Goal: Communication & Community: Answer question/provide support

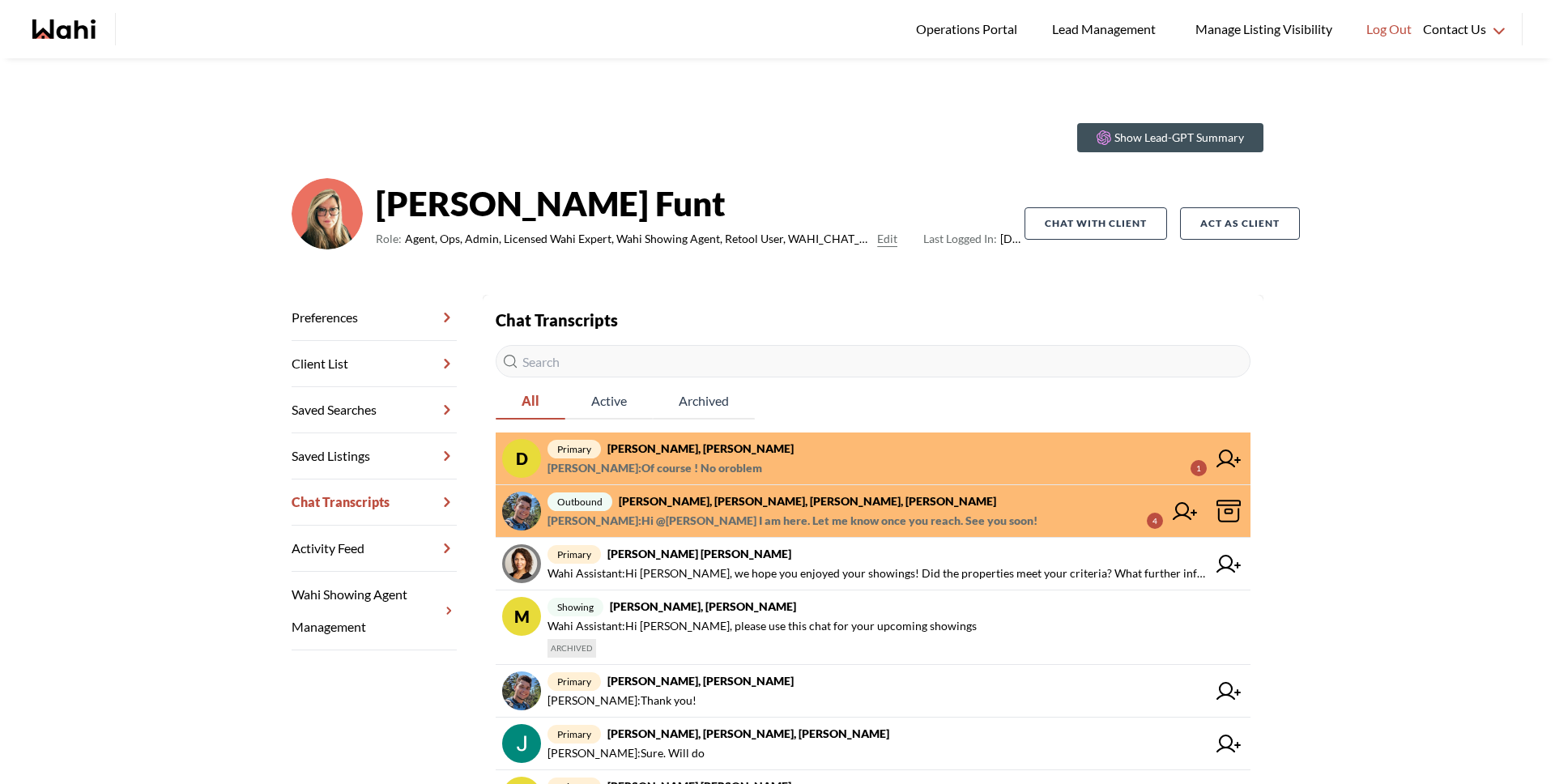
click at [692, 454] on strong "David Rodriguez, Barbara" at bounding box center [700, 447] width 186 height 14
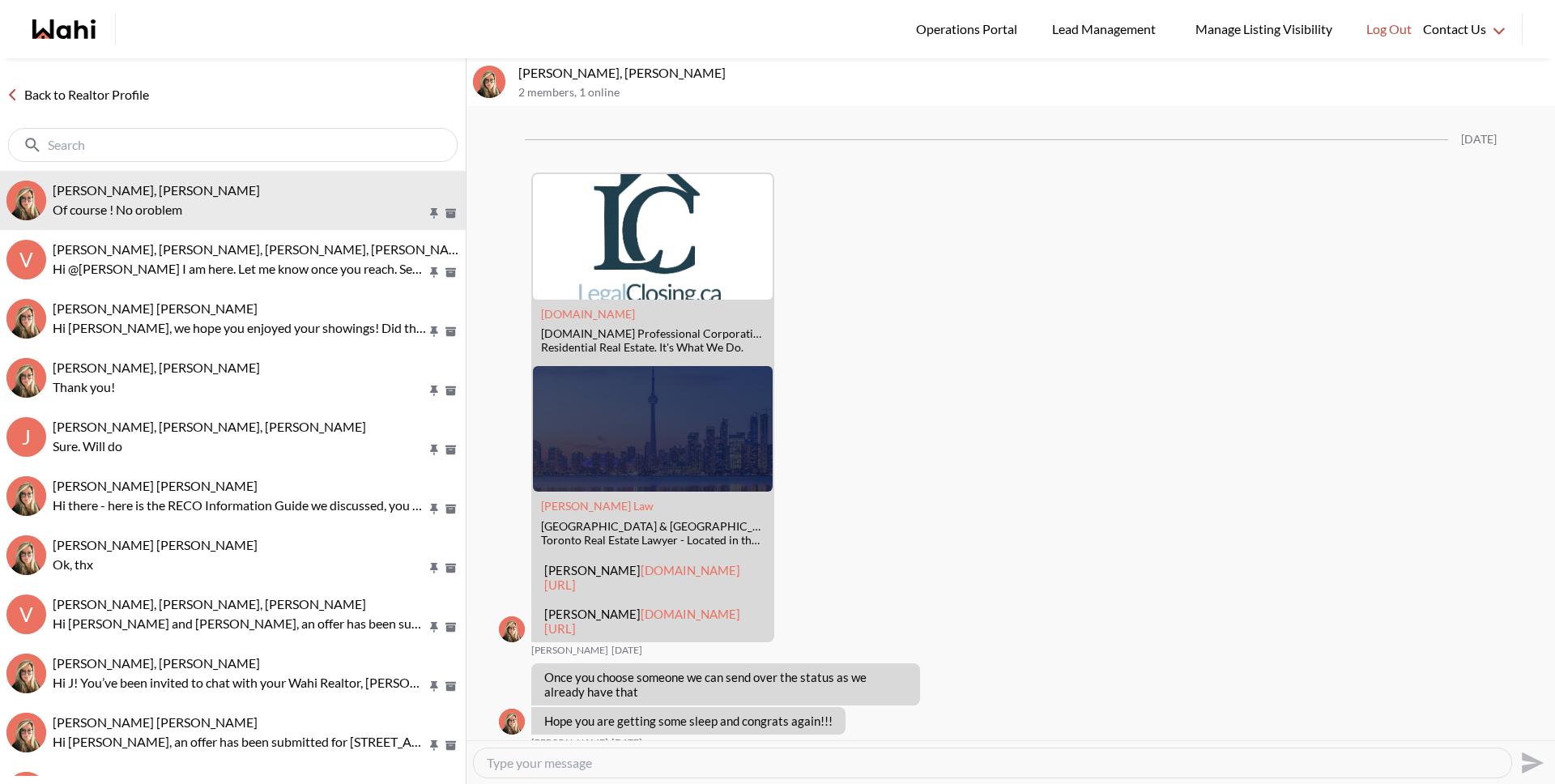
scroll to position [2739, 0]
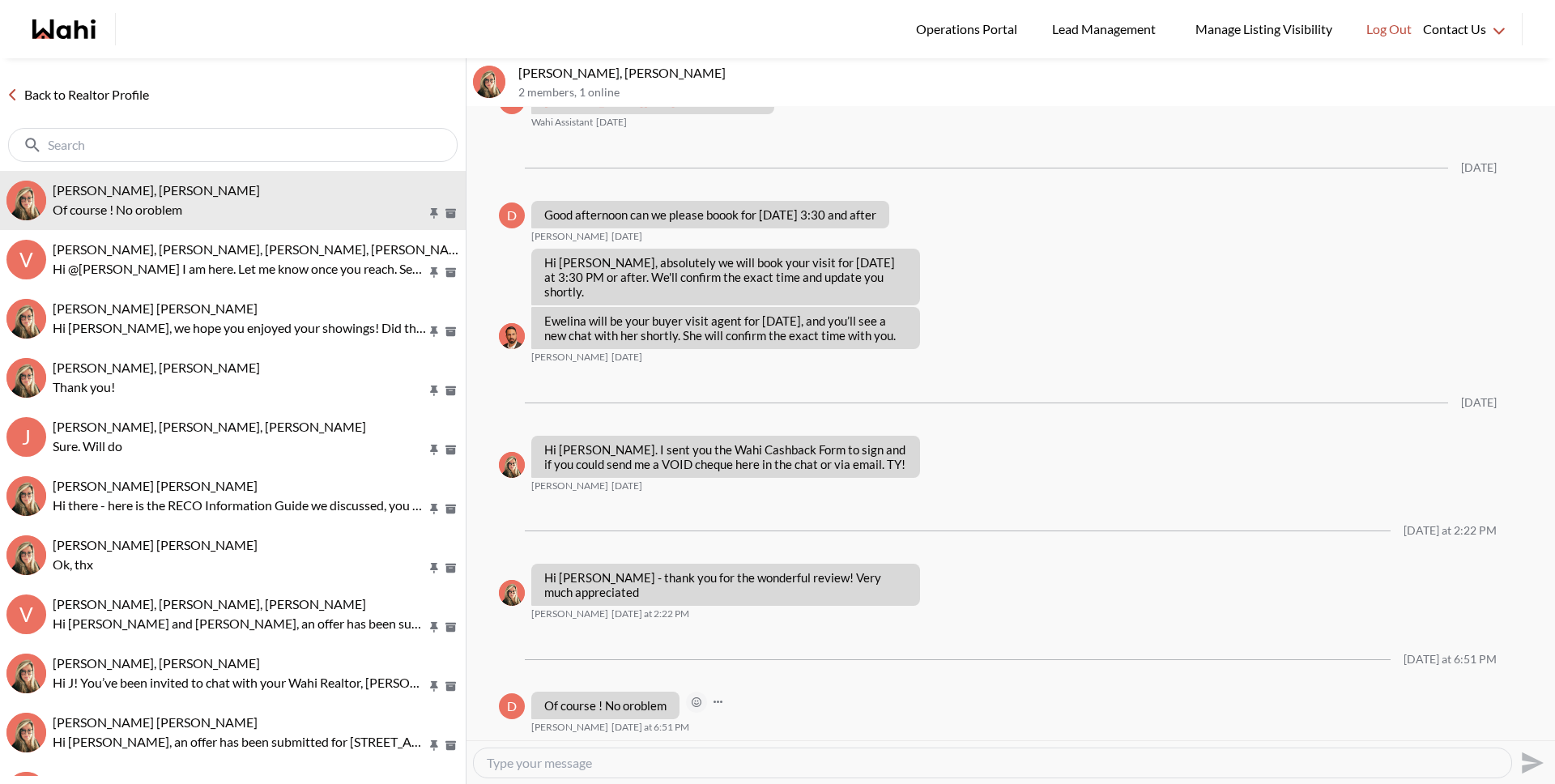
click at [696, 703] on icon "Open Reaction Selector" at bounding box center [696, 703] width 5 height 5
click at [771, 659] on button "Select Reaction: Heart" at bounding box center [782, 667] width 33 height 33
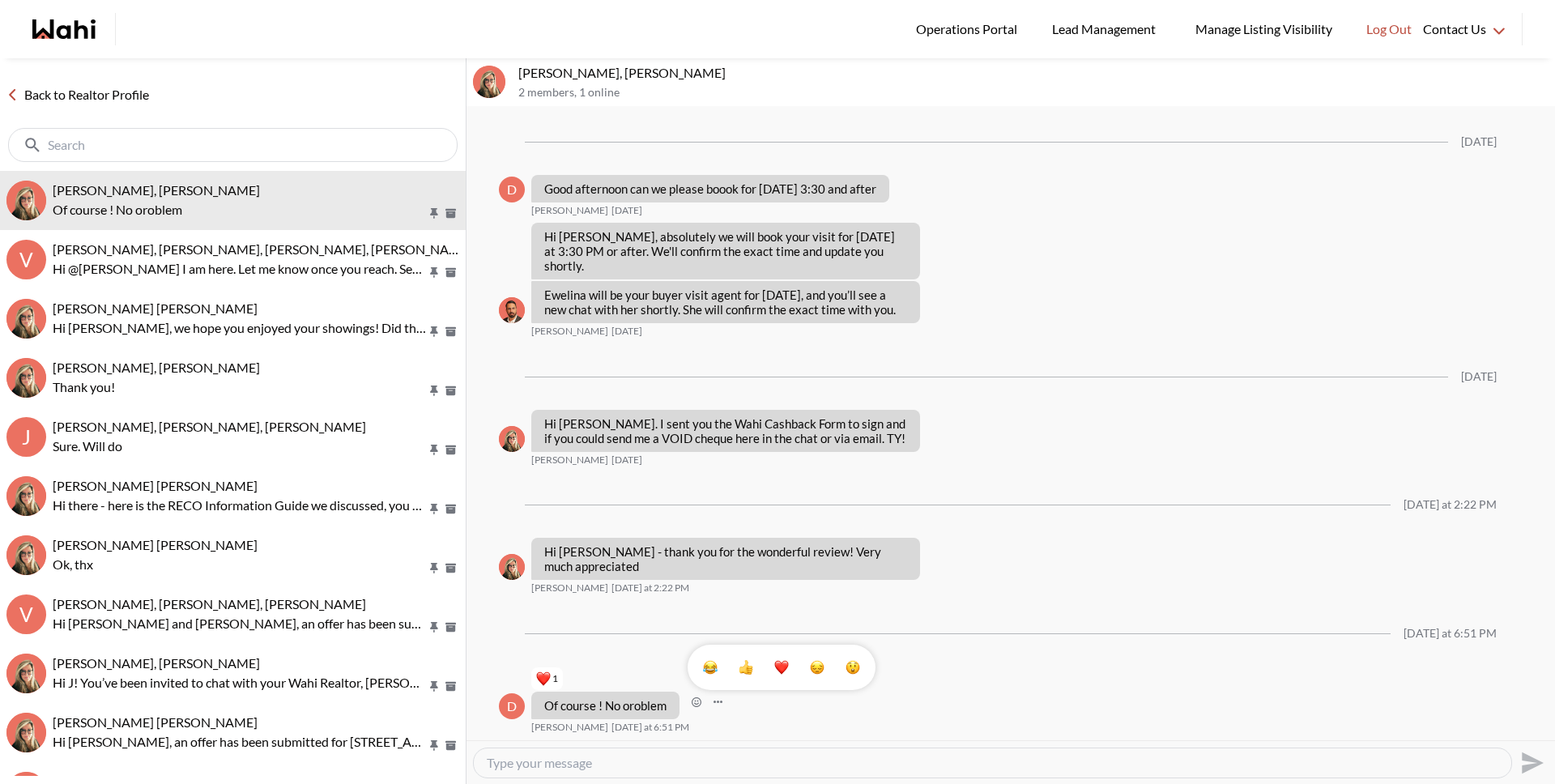
scroll to position [2765, 0]
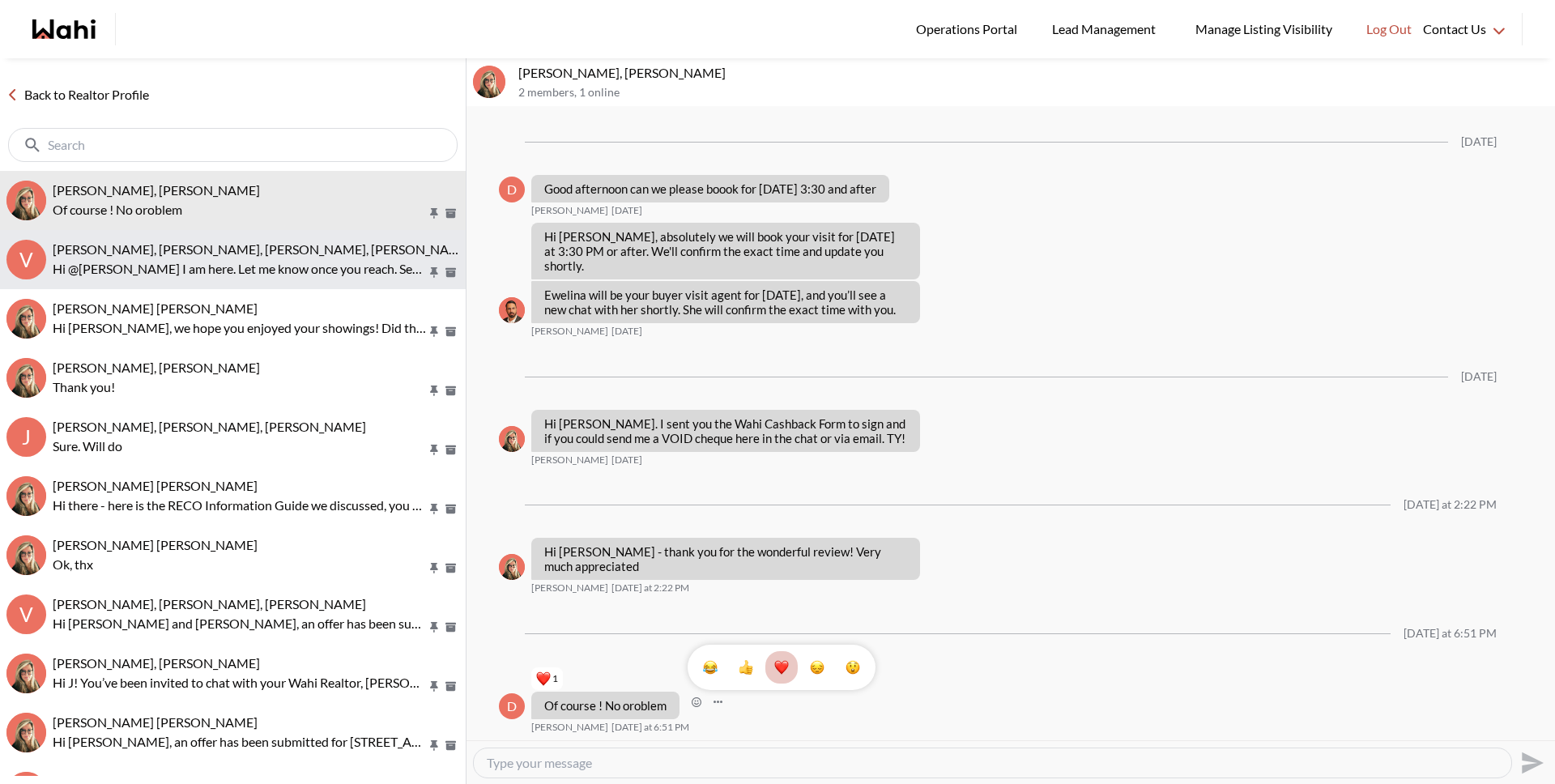
click at [272, 273] on p "Hi @[PERSON_NAME] I am here. Let me know once you reach. See you soon!" at bounding box center [240, 269] width 374 height 20
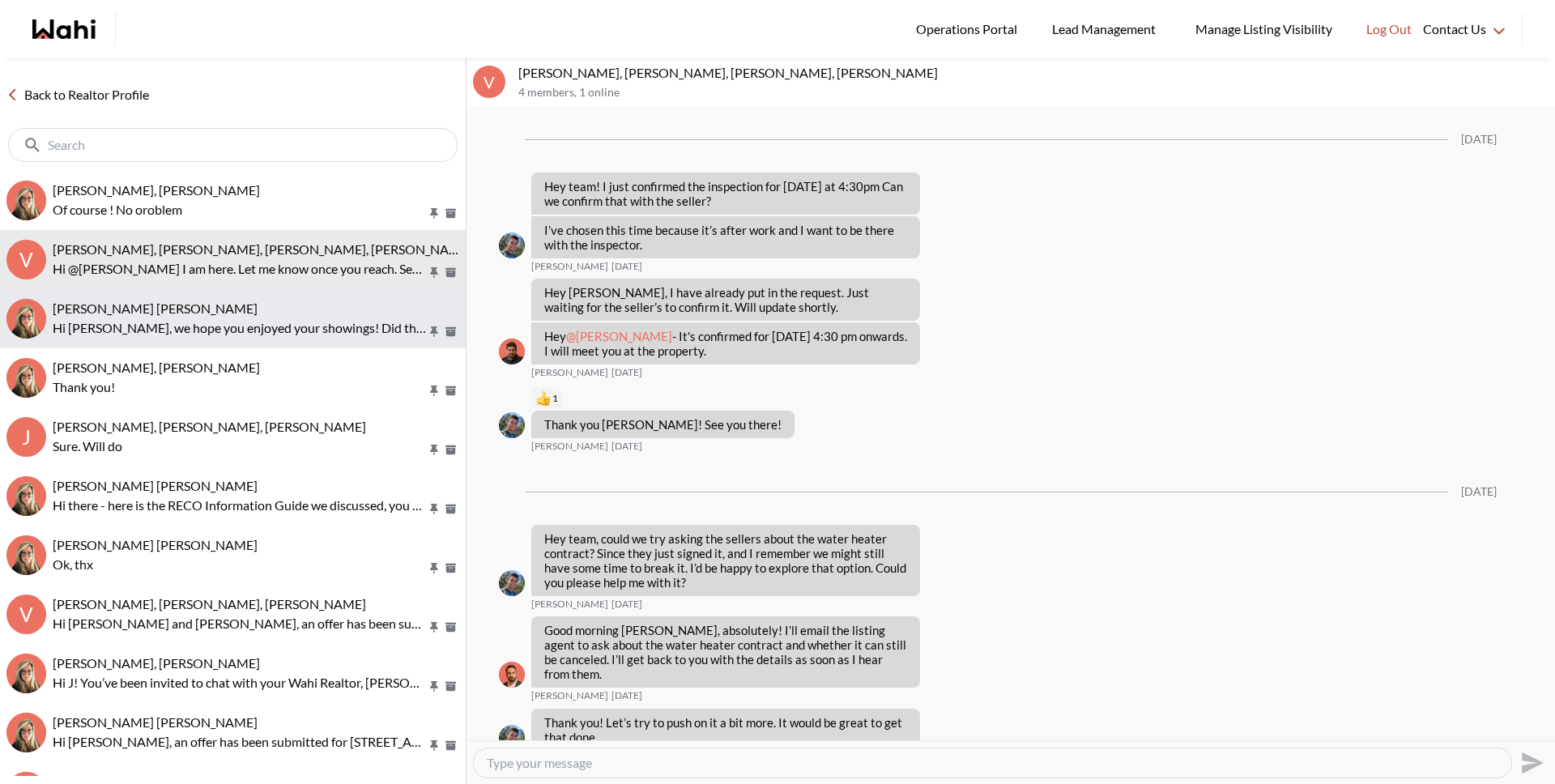
scroll to position [1567, 0]
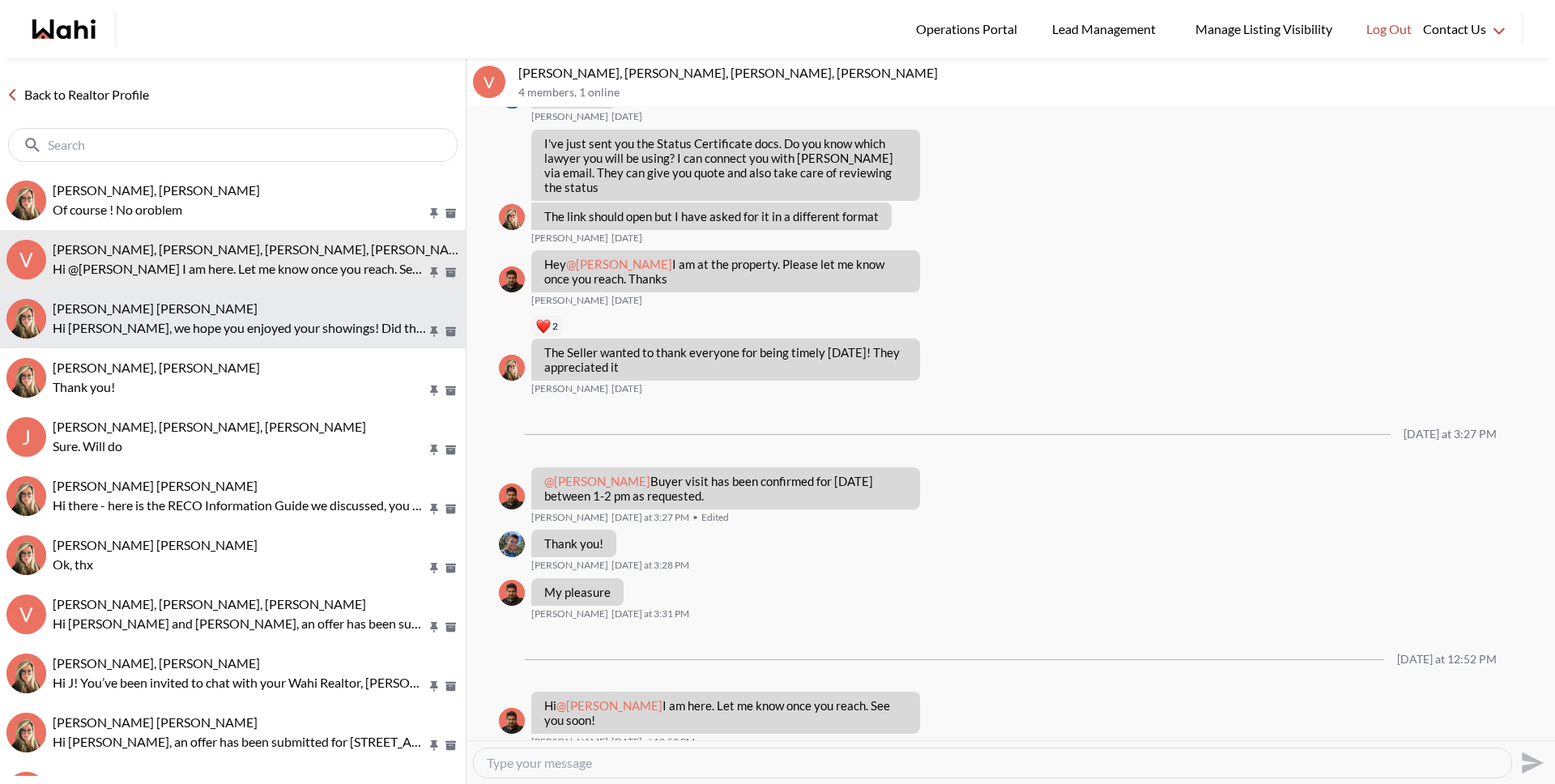
click at [262, 323] on p "Hi Meghan, we hope you enjoyed your showings! Did the properties meet your crit…" at bounding box center [240, 328] width 374 height 20
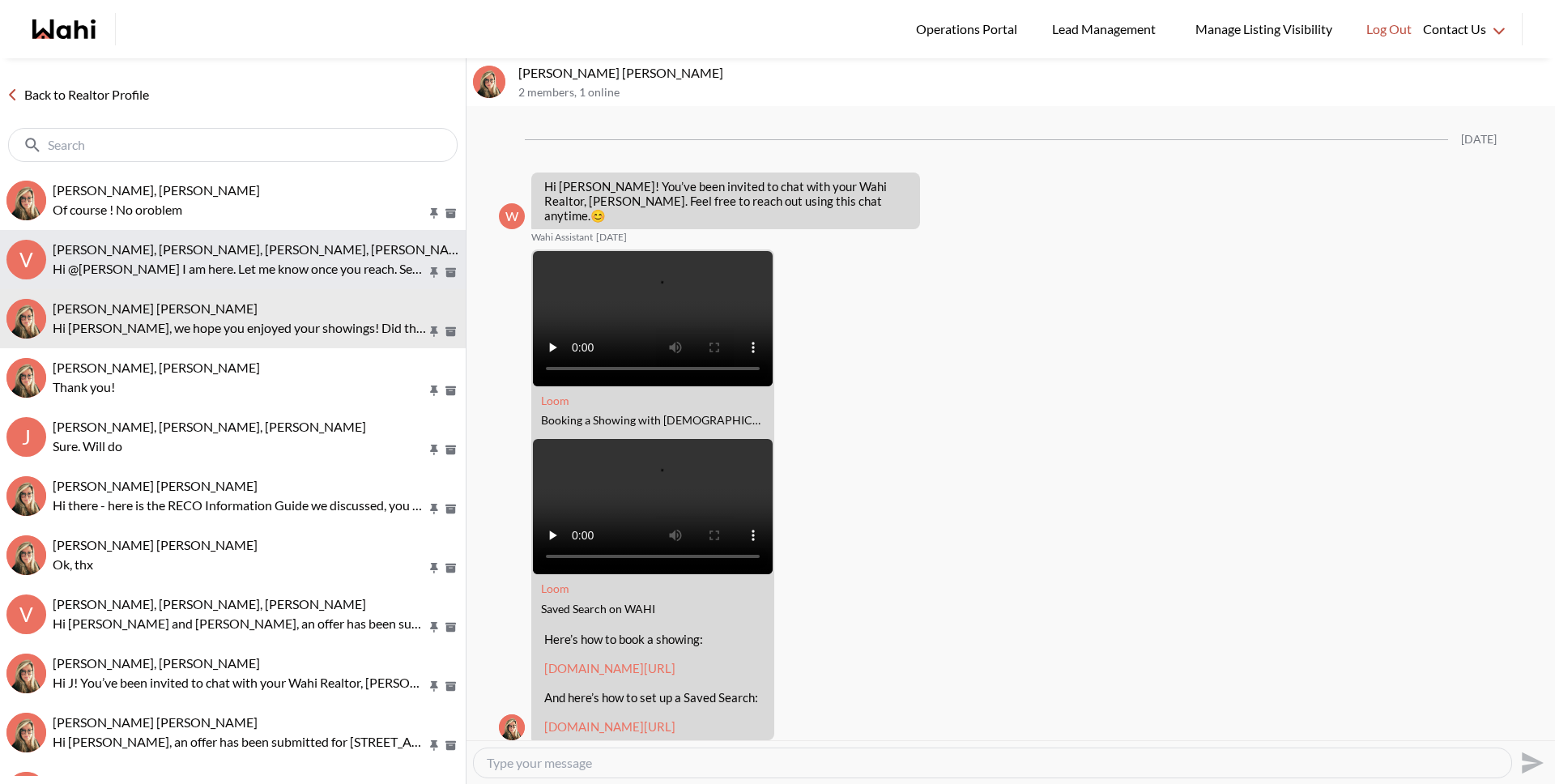
scroll to position [1851, 0]
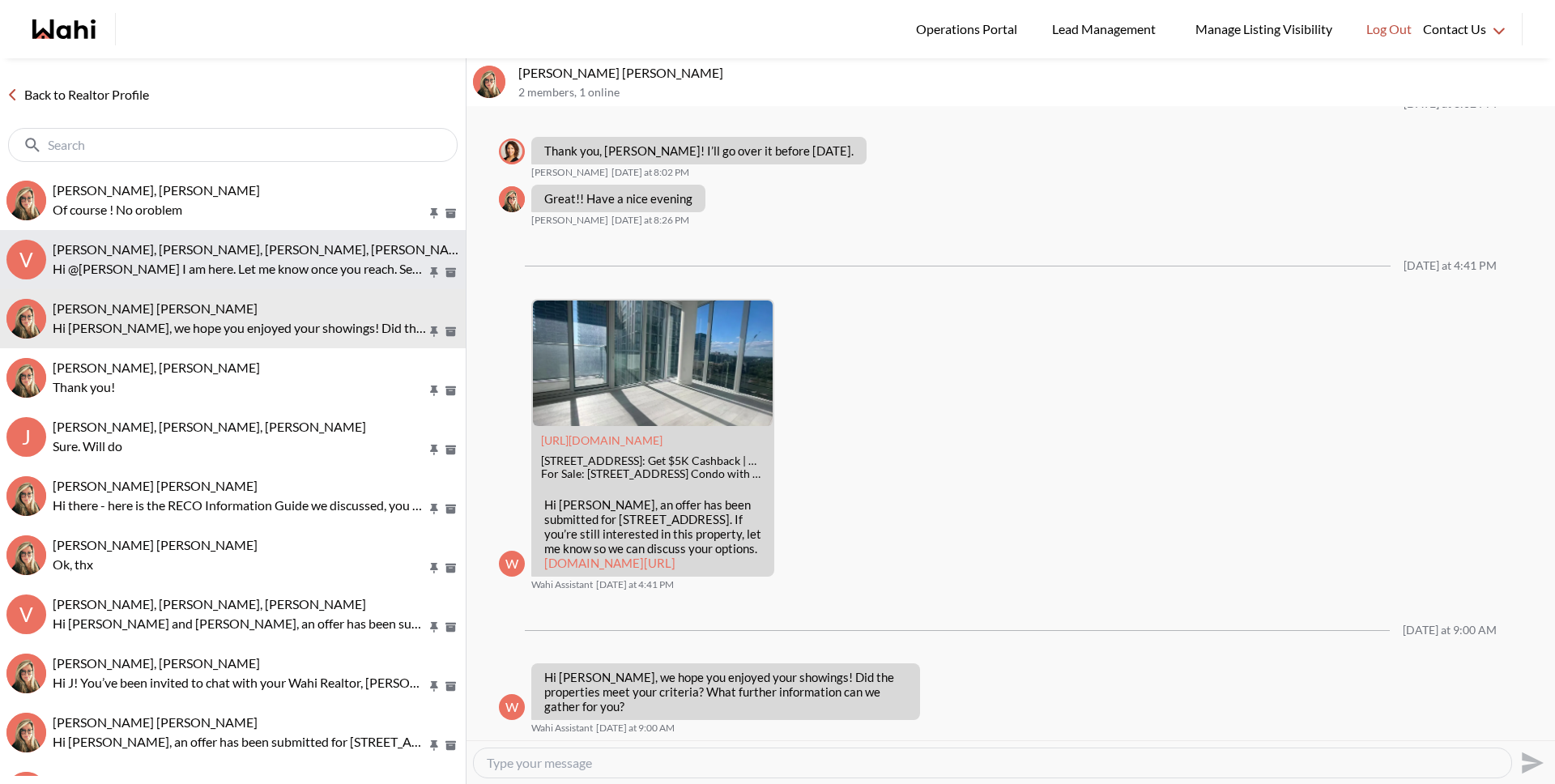
click at [233, 241] on span "Volodymyr Vozniak, Barbara, Faraz, Alicia" at bounding box center [263, 249] width 420 height 15
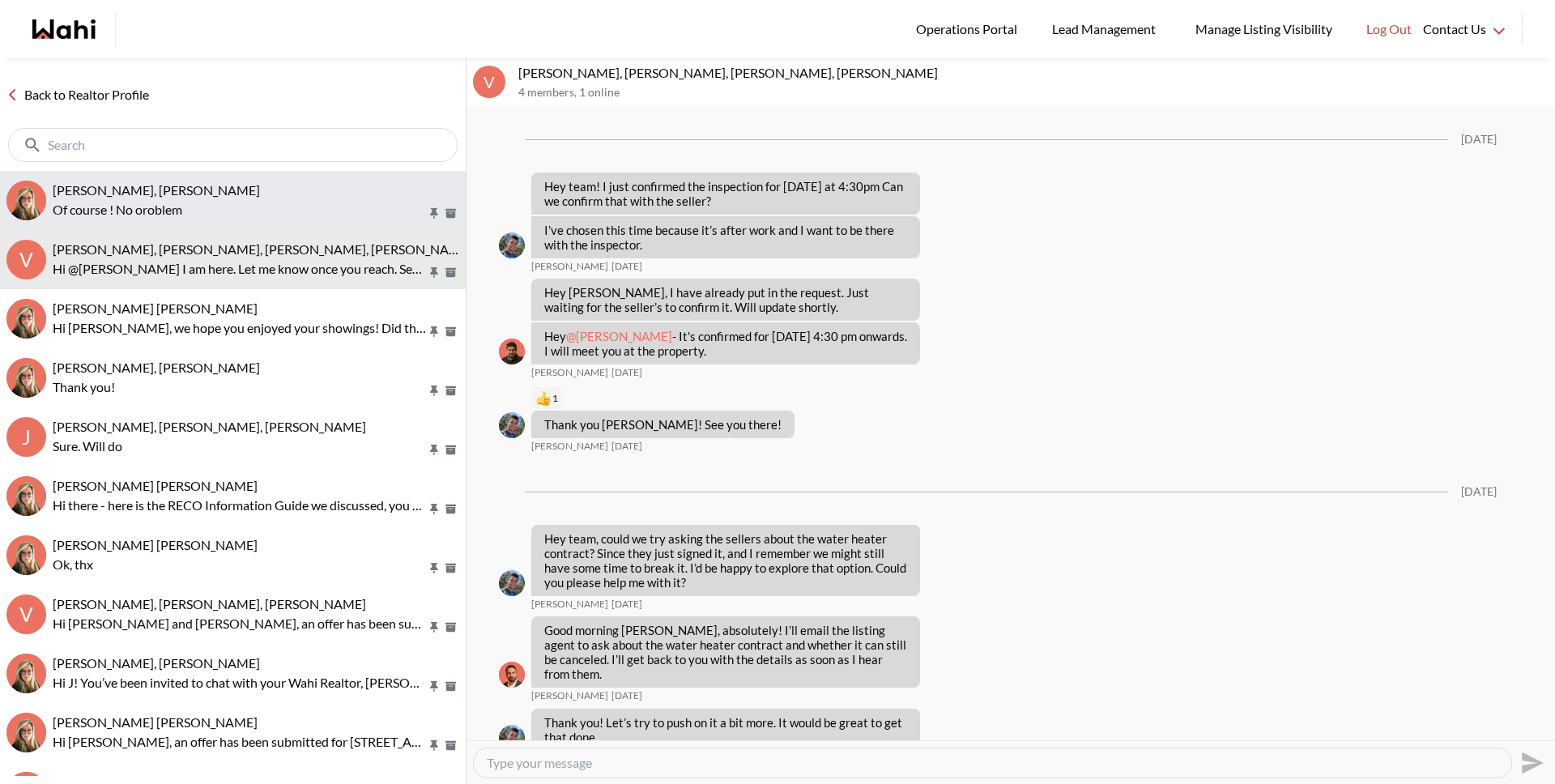
scroll to position [1567, 0]
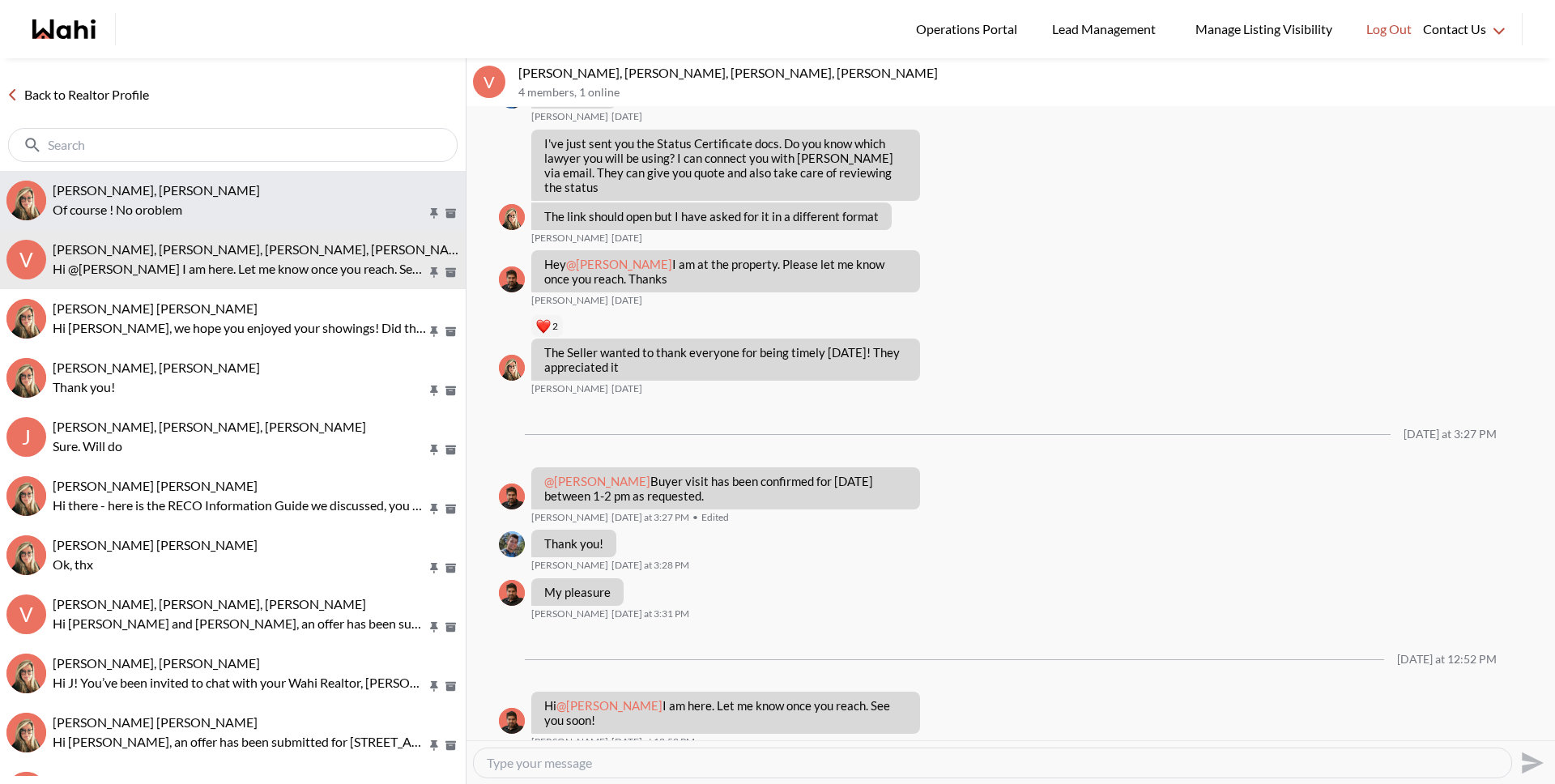
click at [216, 202] on p "Of course ! No oroblem" at bounding box center [240, 209] width 374 height 20
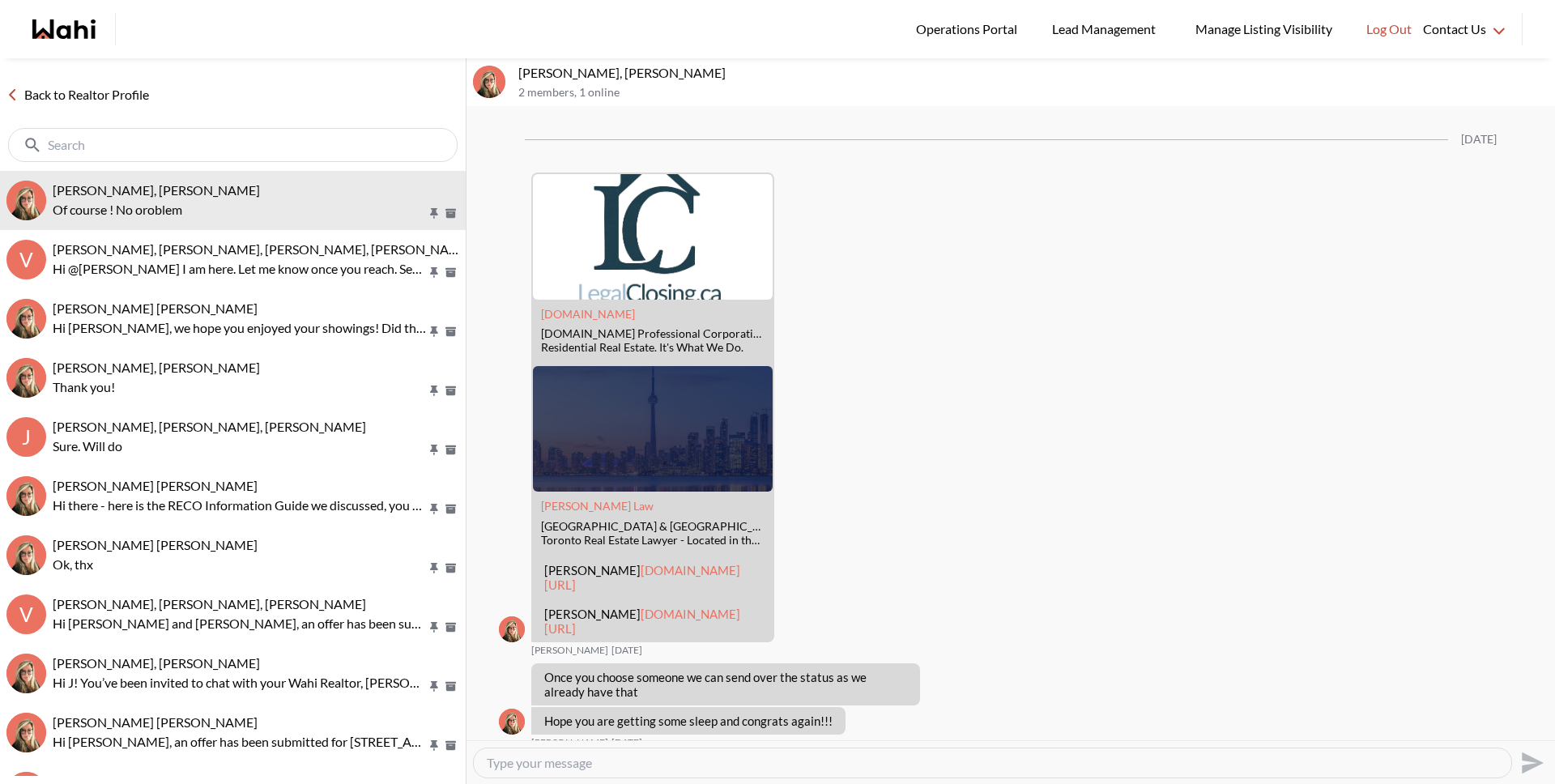
scroll to position [2765, 0]
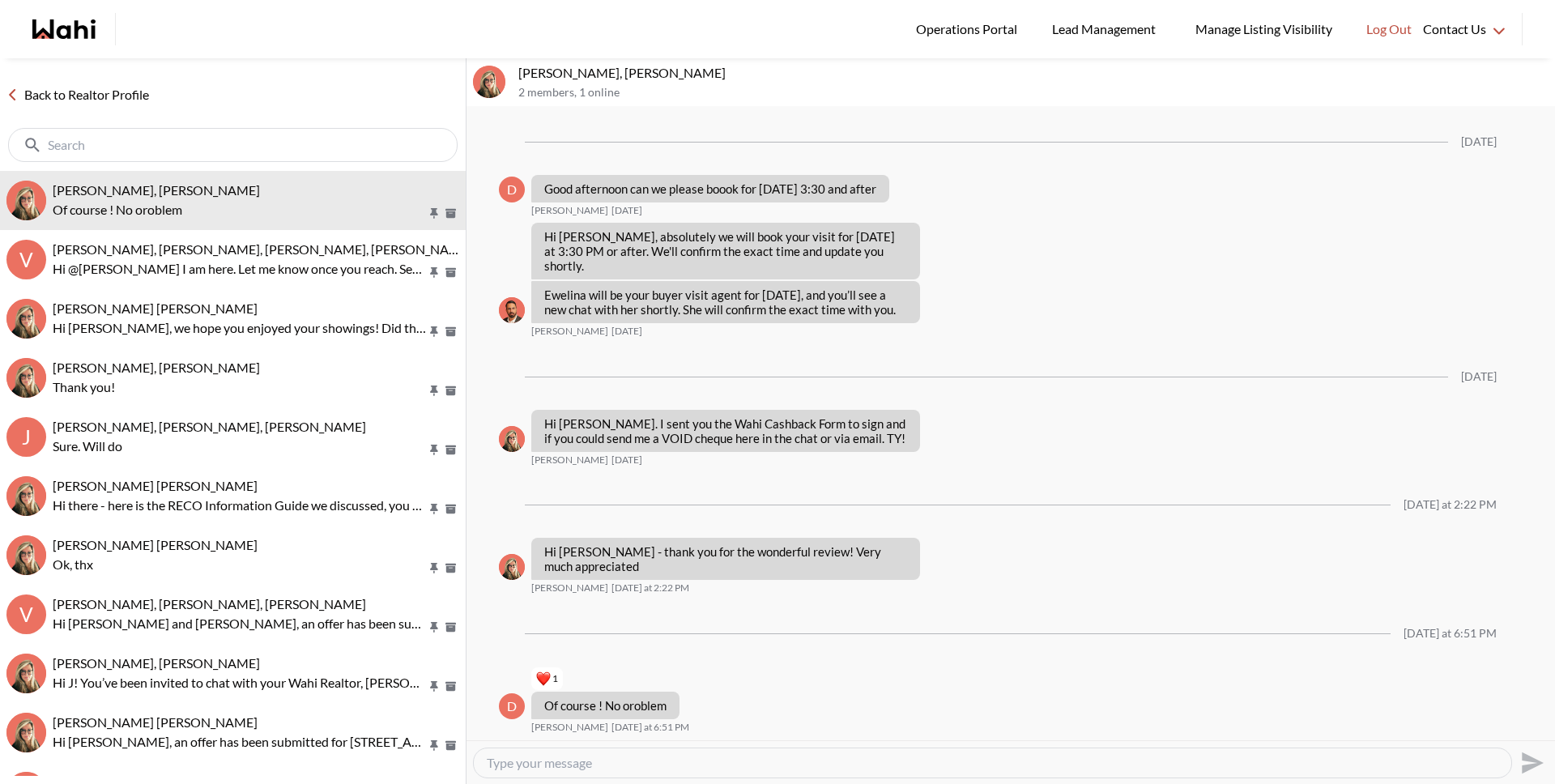
drag, startPoint x: 124, startPoint y: 96, endPoint x: 182, endPoint y: 56, distance: 70.5
click at [124, 96] on link "Back to Realtor Profile" at bounding box center [77, 95] width 156 height 21
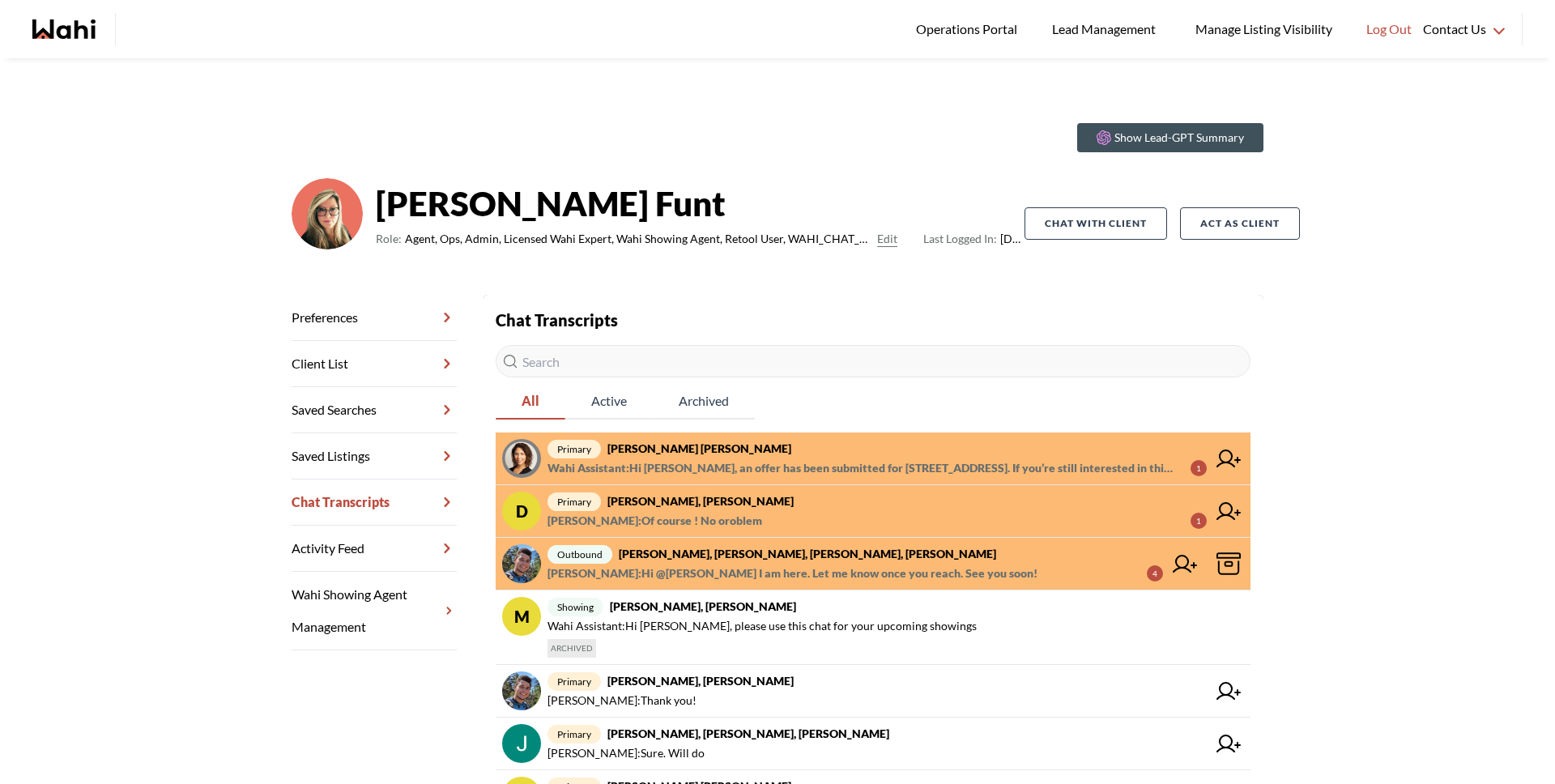
click at [743, 463] on span "Wahi Assistant : Hi [PERSON_NAME], an offer has been submitted for 30 Inn on th…" at bounding box center [863, 468] width 630 height 20
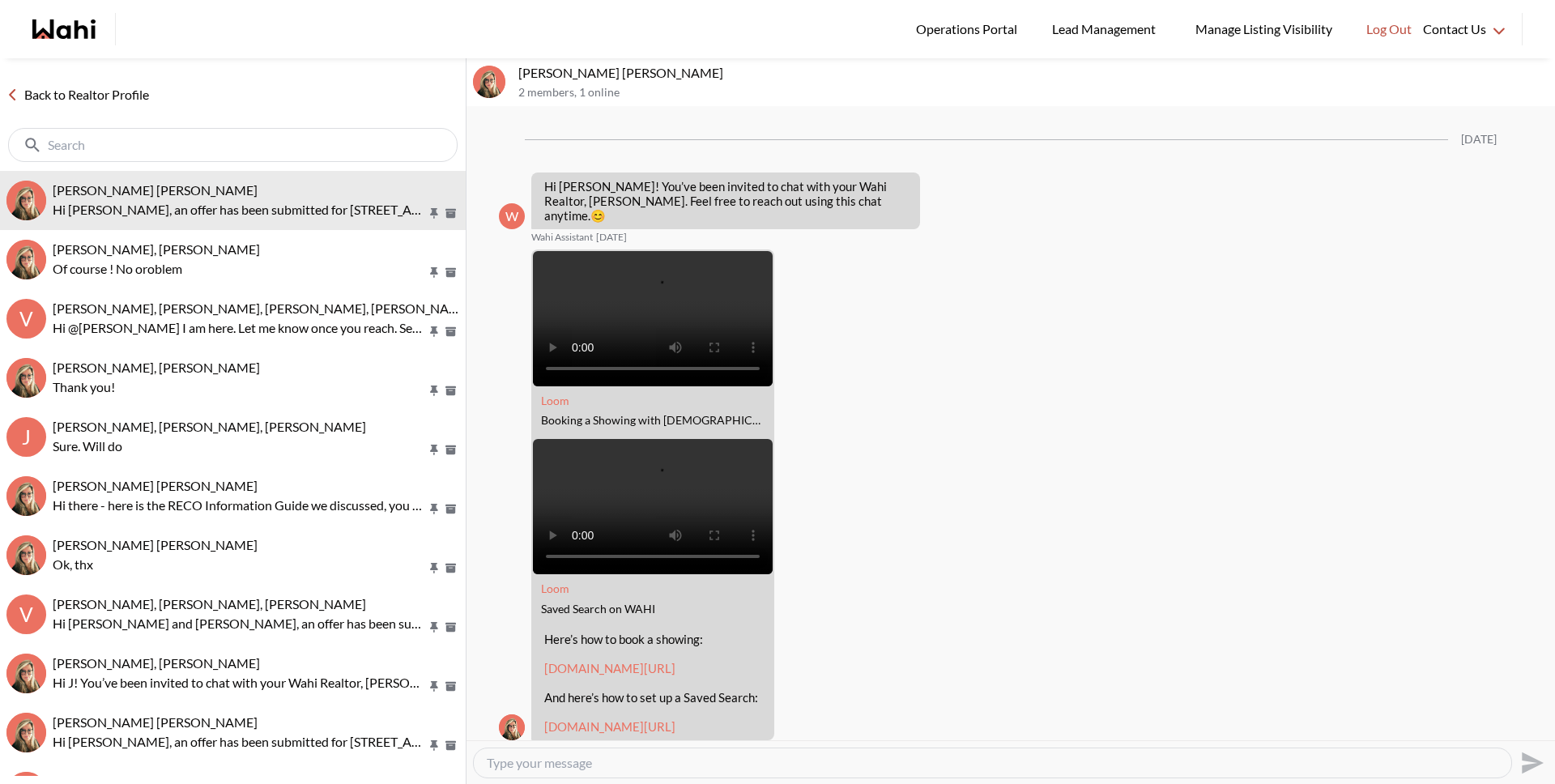
scroll to position [2274, 0]
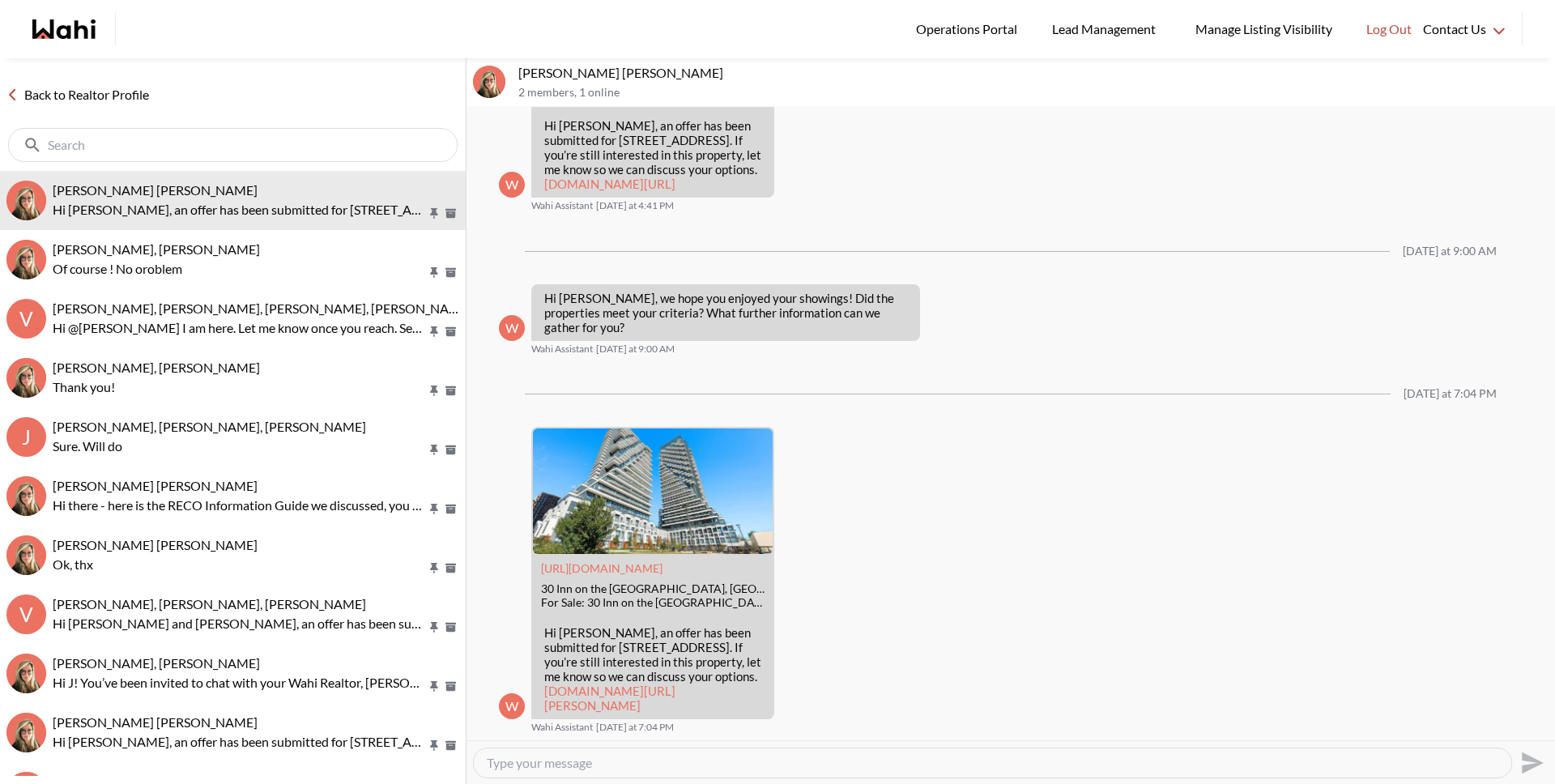
click at [77, 95] on link "Back to Realtor Profile" at bounding box center [77, 95] width 156 height 21
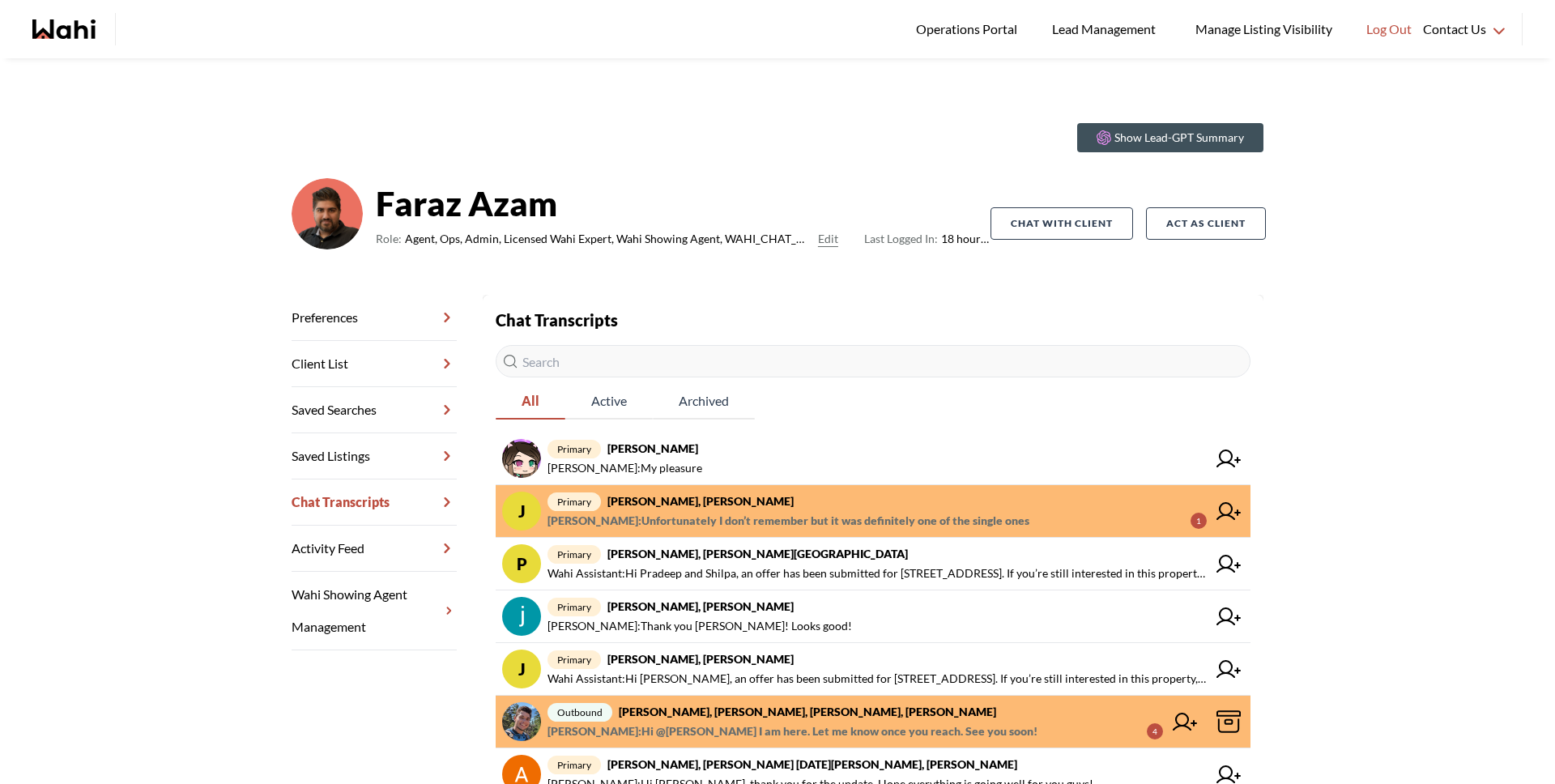
click at [648, 530] on span "Faraz Azam : Unfortunately I don’t remember but it was definitely one of the si…" at bounding box center [789, 521] width 482 height 20
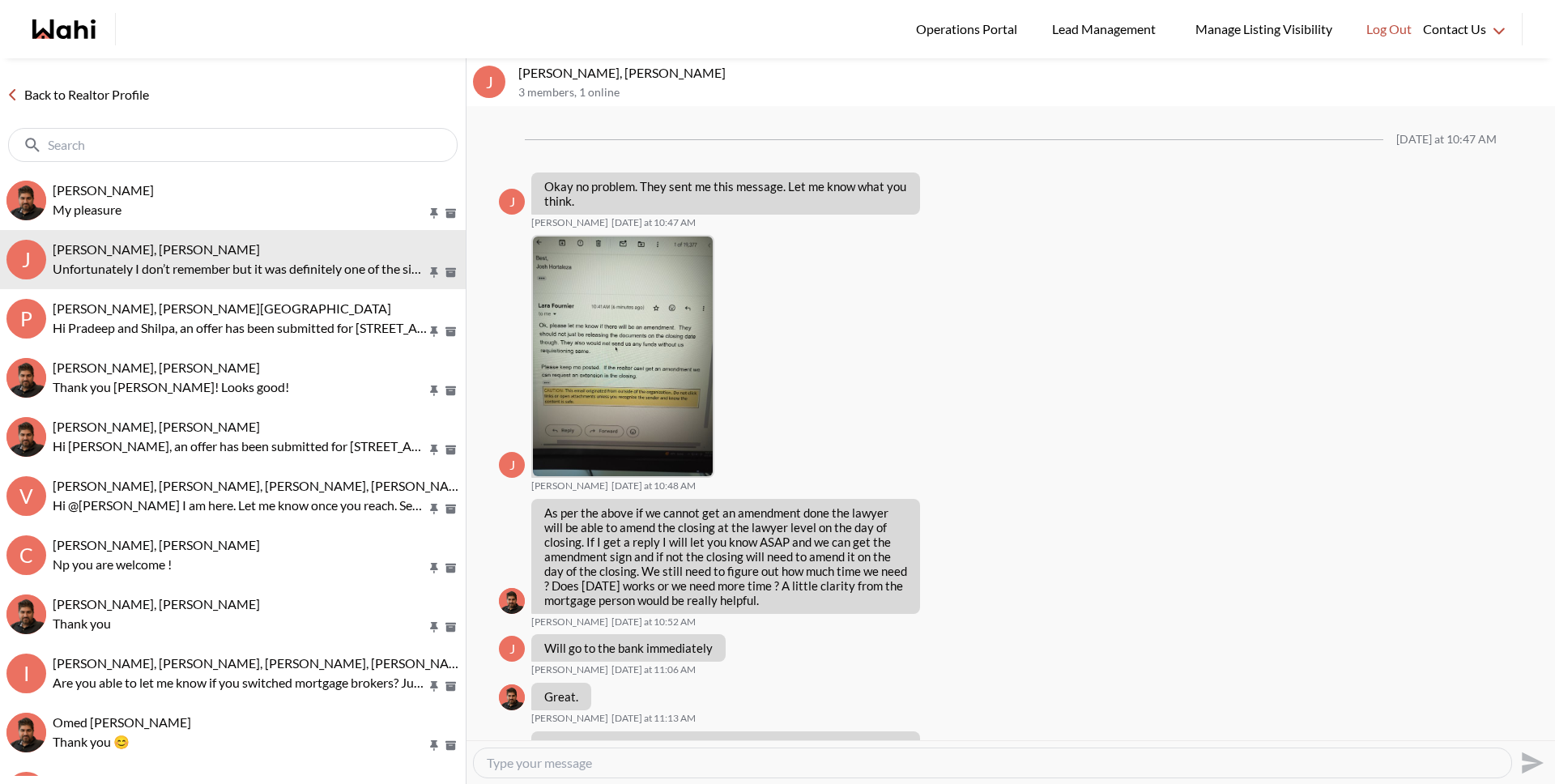
scroll to position [1676, 0]
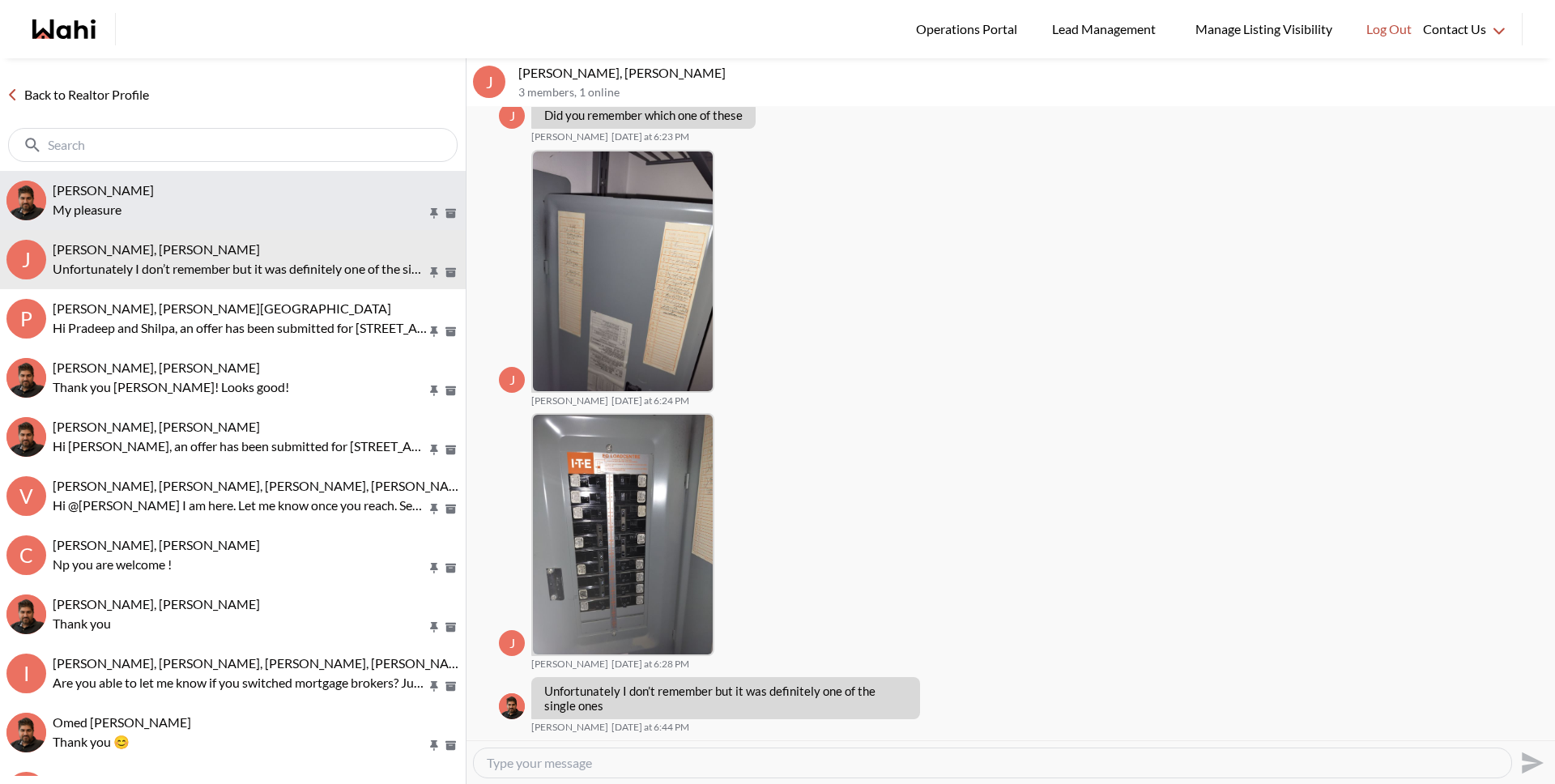
click at [206, 209] on p "My pleasure" at bounding box center [240, 209] width 374 height 20
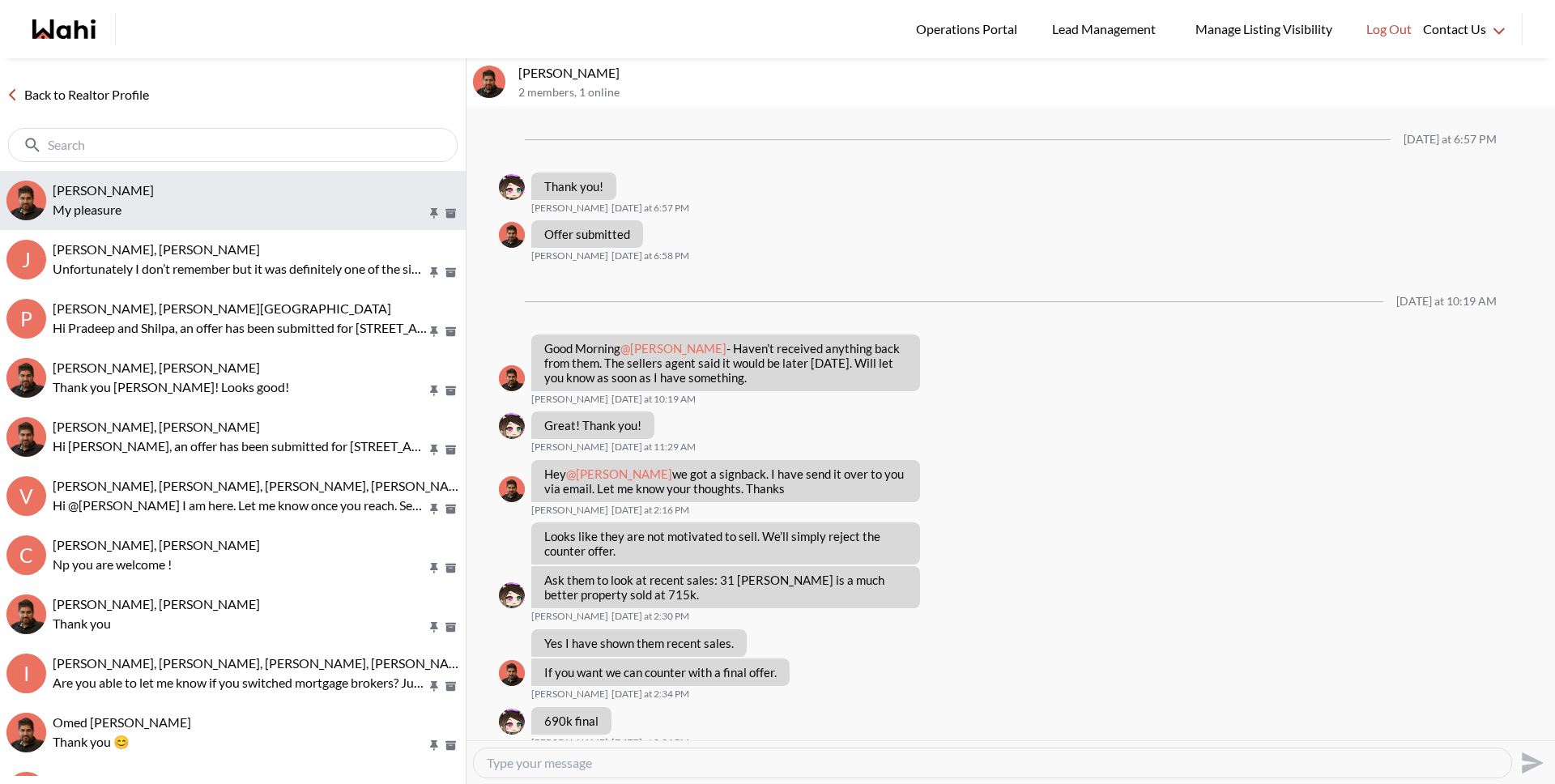
scroll to position [804, 0]
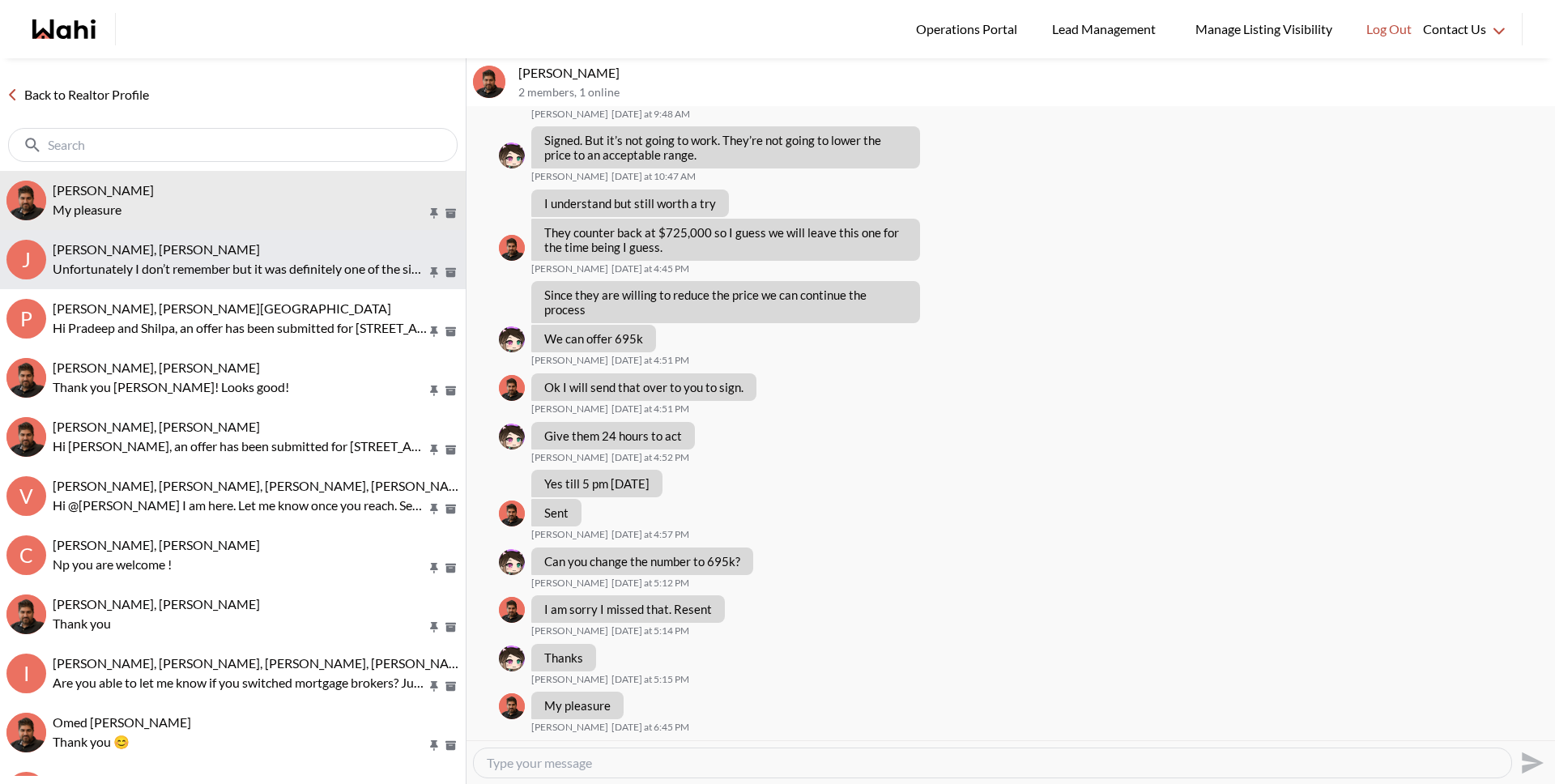
click at [188, 250] on span "Josh Hortaleza, Faraz, Behnam" at bounding box center [157, 249] width 207 height 15
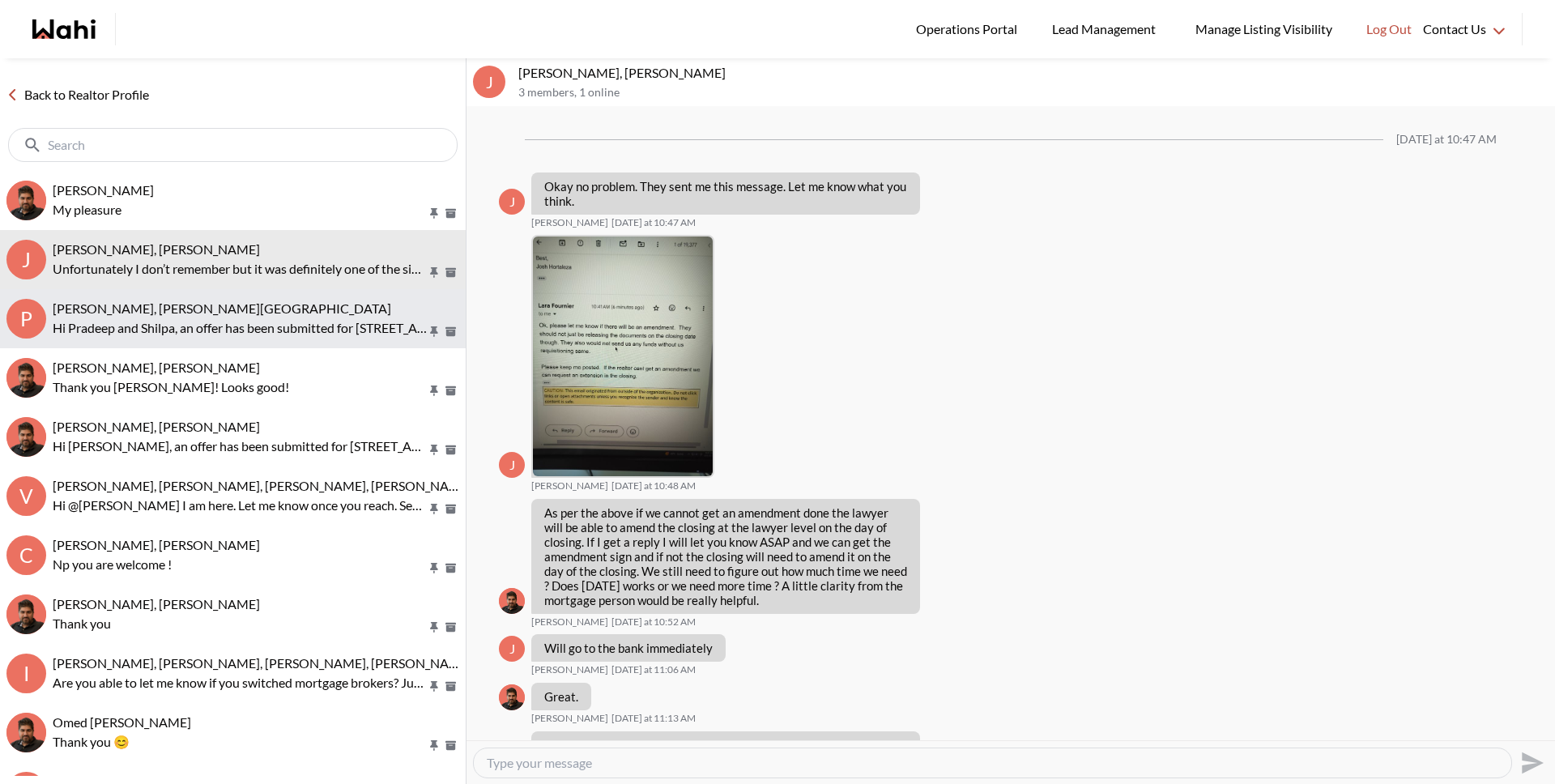
scroll to position [1676, 0]
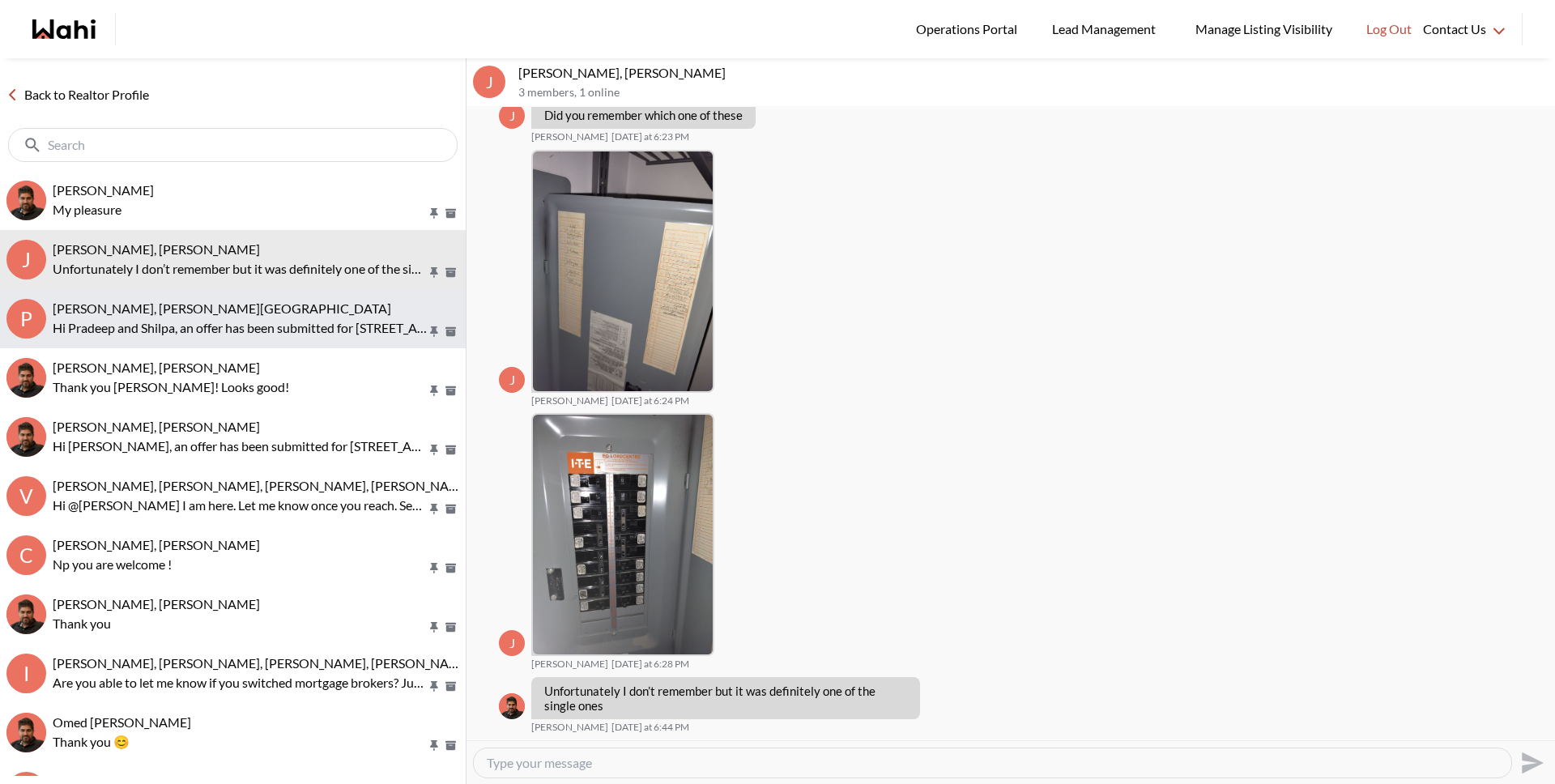
click at [186, 311] on span "[PERSON_NAME], [PERSON_NAME][GEOGRAPHIC_DATA]" at bounding box center [222, 308] width 338 height 15
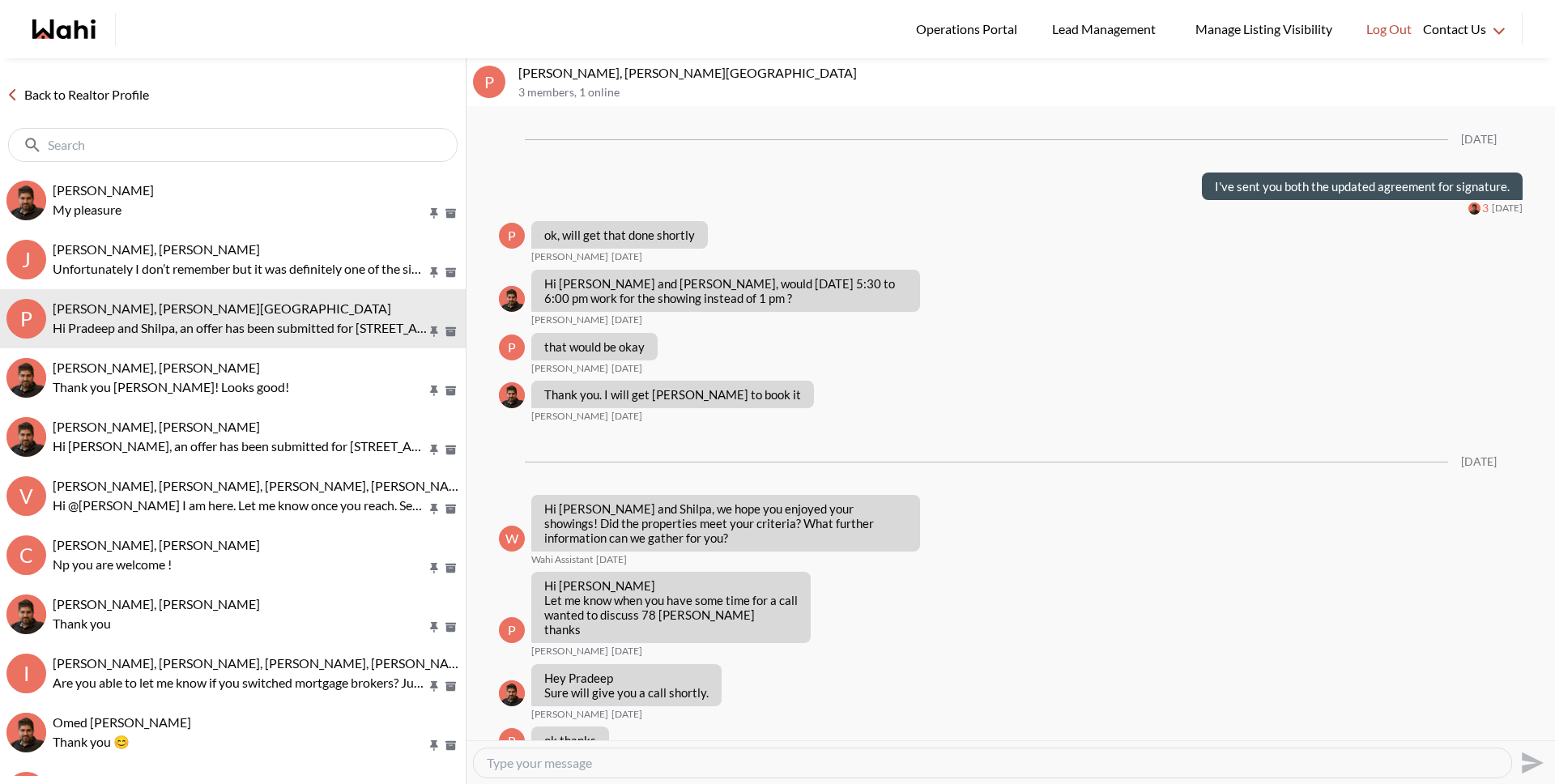
scroll to position [2085, 0]
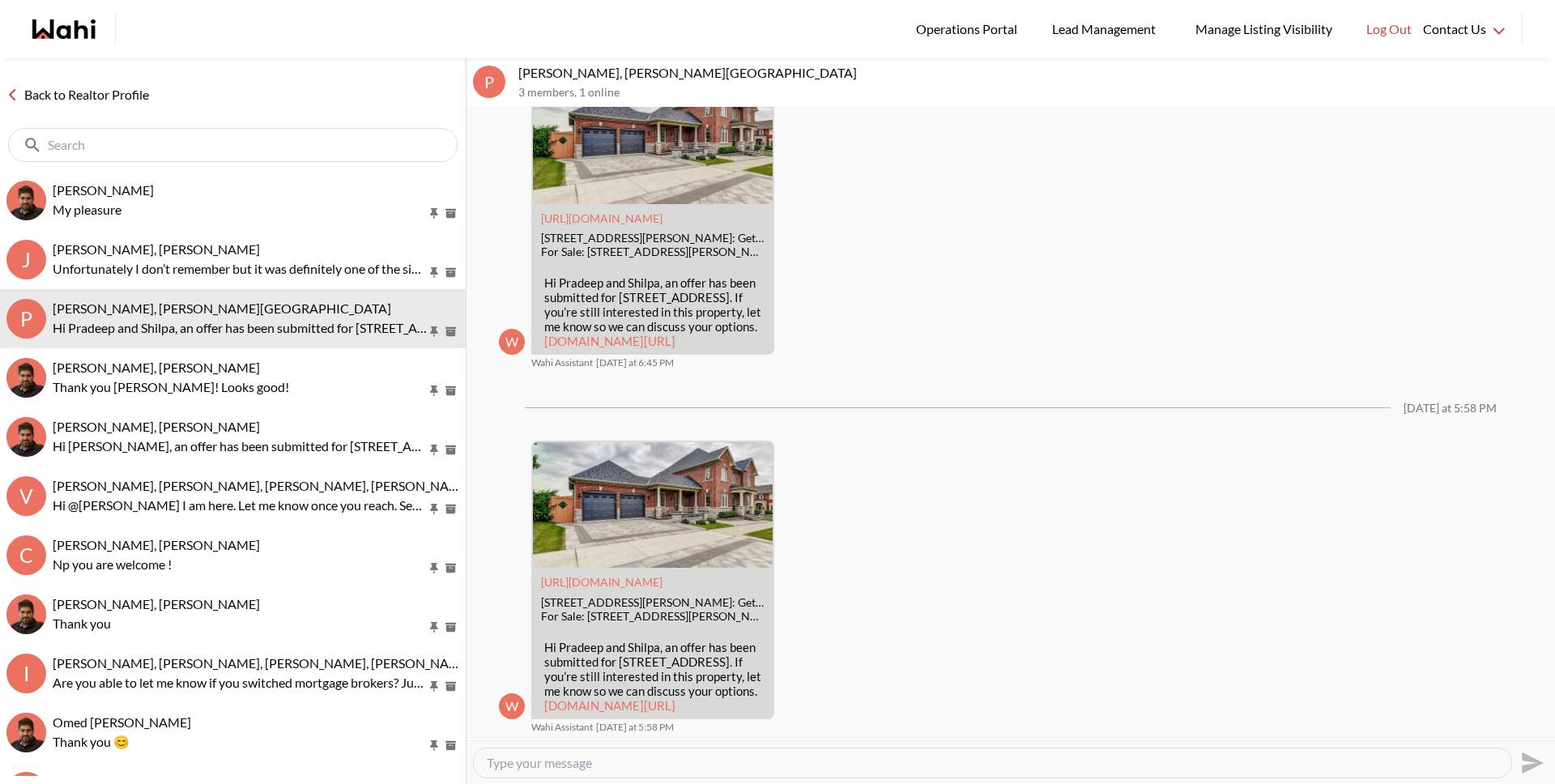
click at [145, 99] on link "Back to Realtor Profile" at bounding box center [77, 95] width 156 height 21
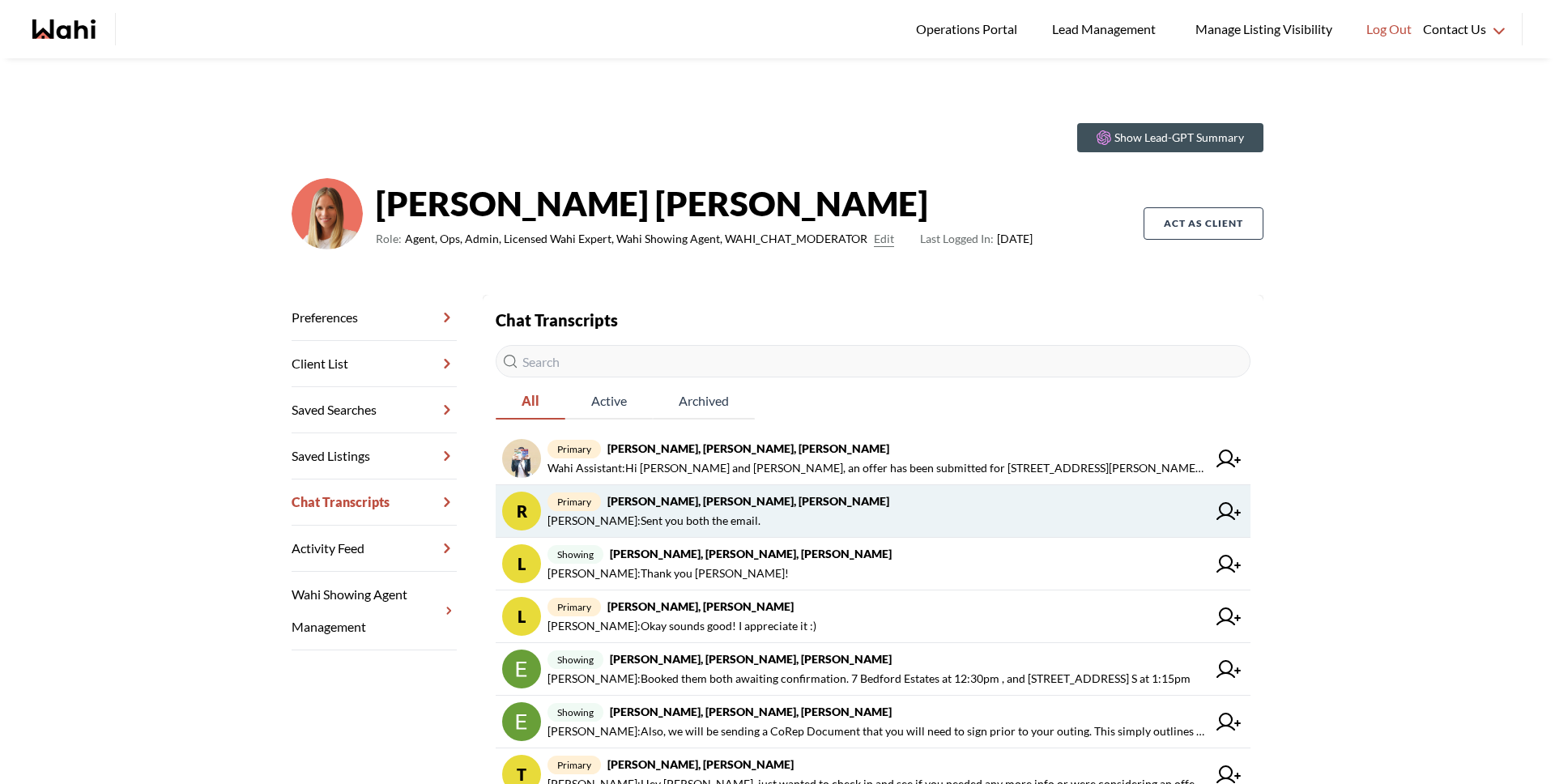
click at [763, 524] on span "Michelle Ryckman : Sent you both the email." at bounding box center [877, 521] width 660 height 20
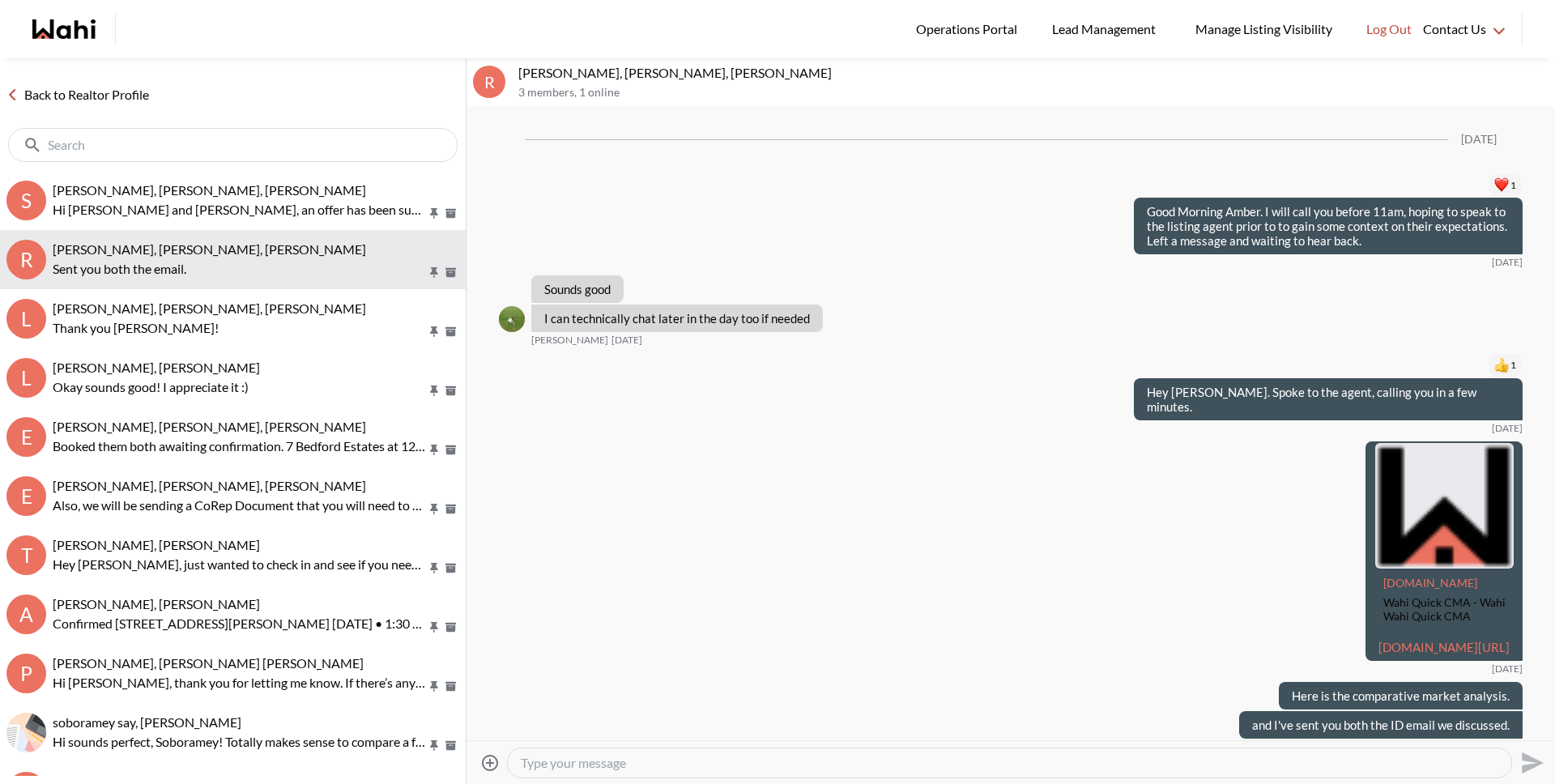
scroll to position [2228, 0]
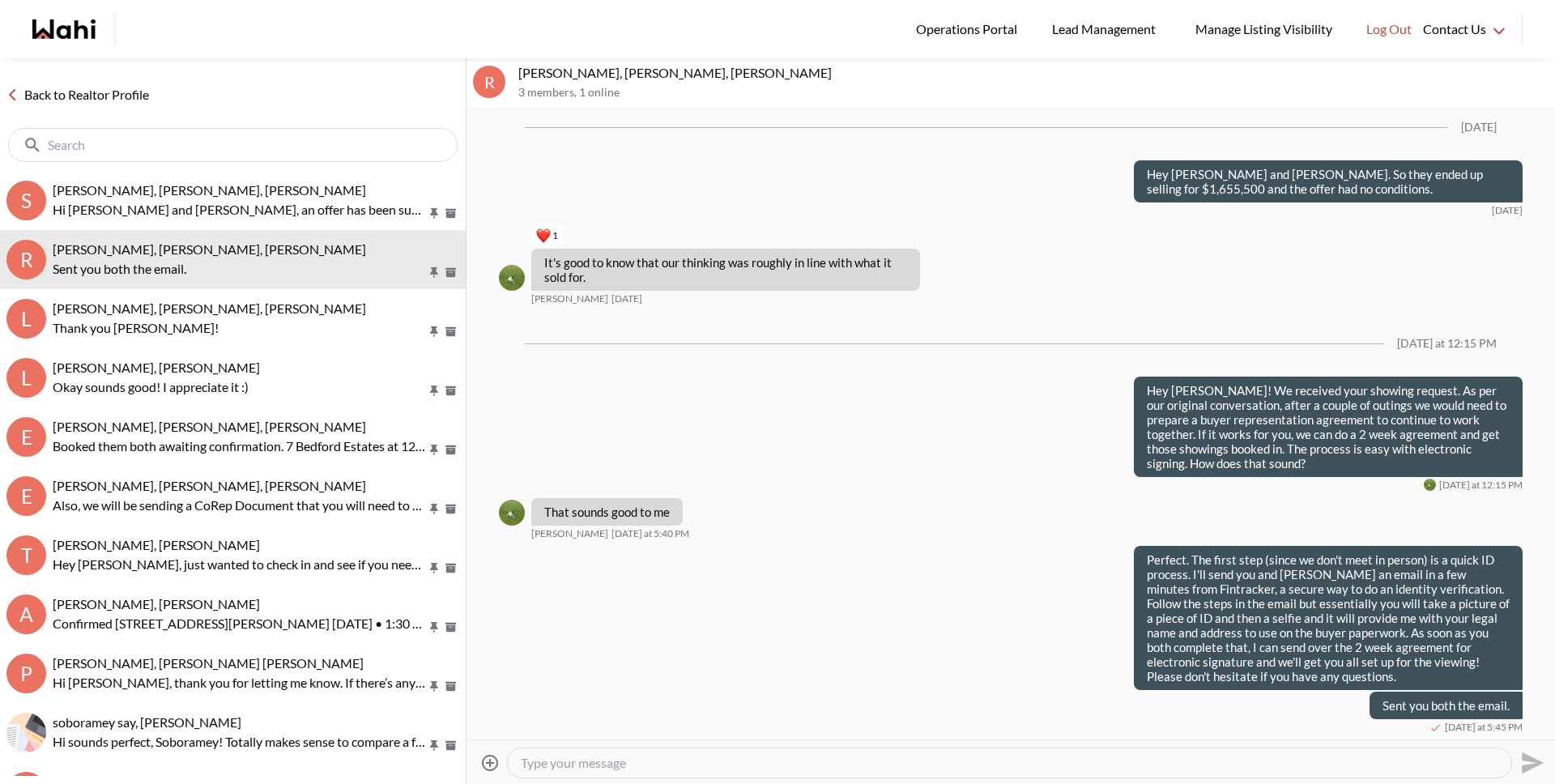
click at [144, 101] on link "Back to Realtor Profile" at bounding box center [77, 95] width 156 height 21
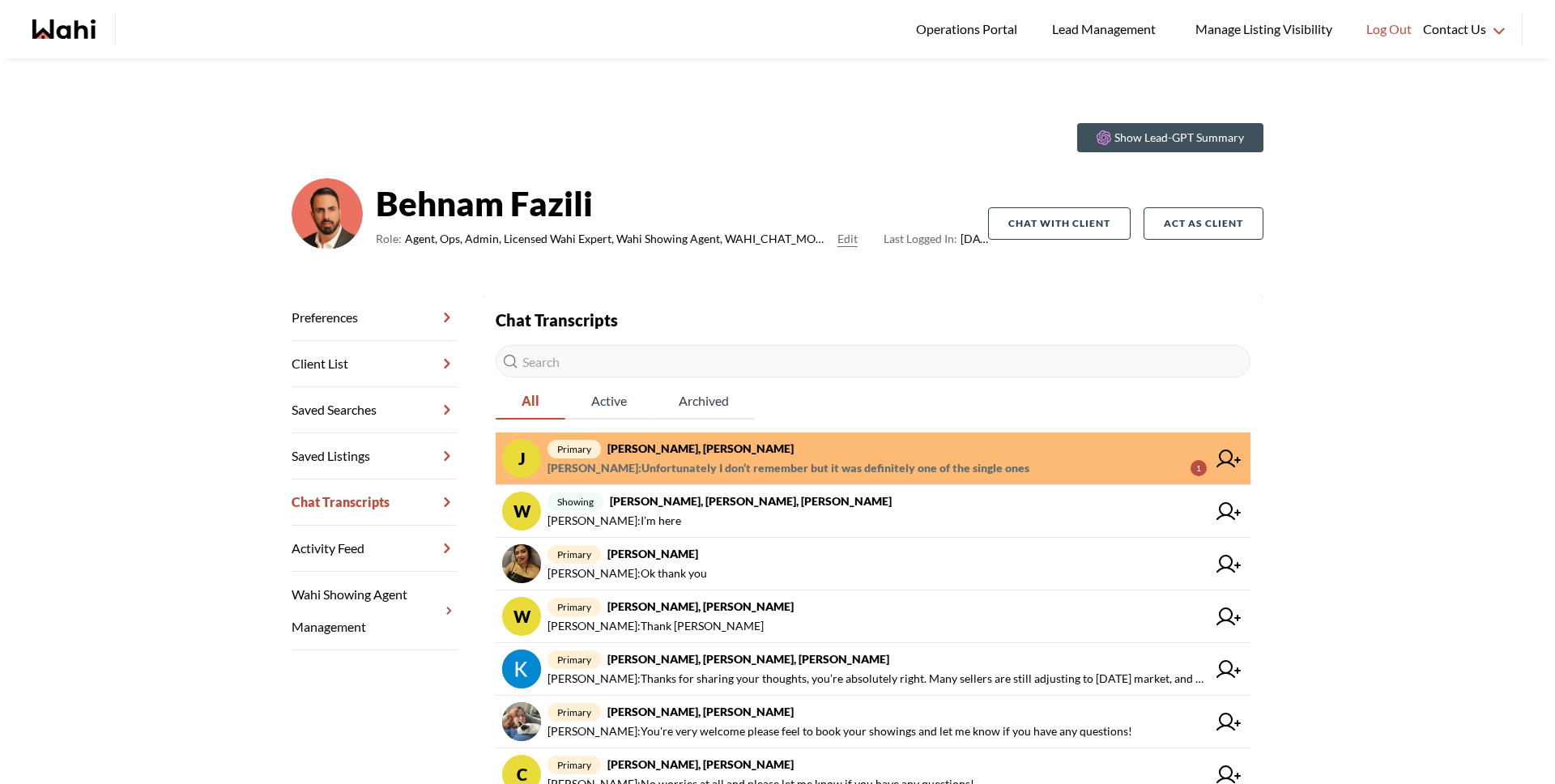
click at [887, 469] on span "Faraz Azam : Unfortunately I don’t remember but it was definitely one of the si…" at bounding box center [789, 468] width 482 height 20
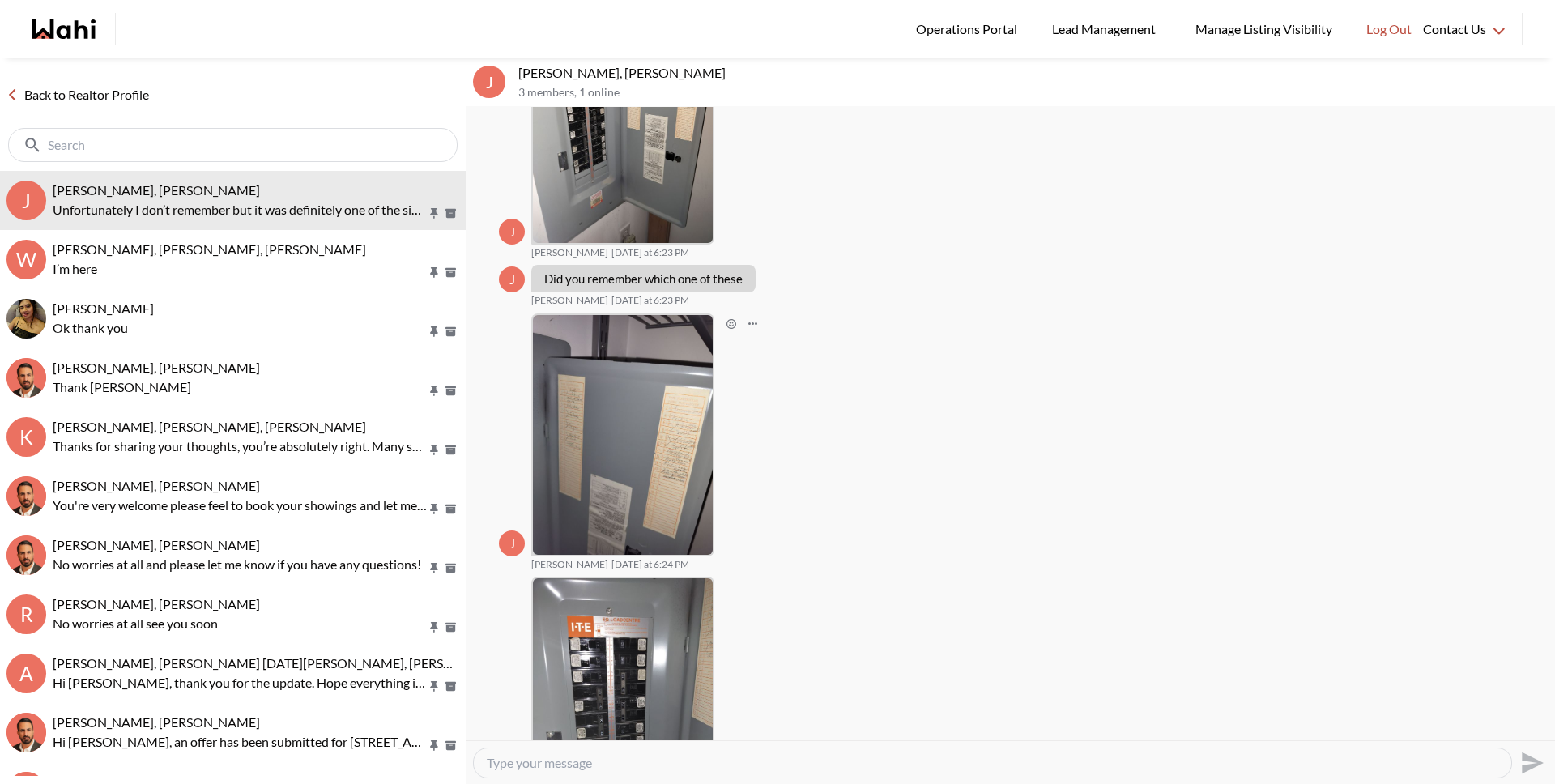
scroll to position [1676, 0]
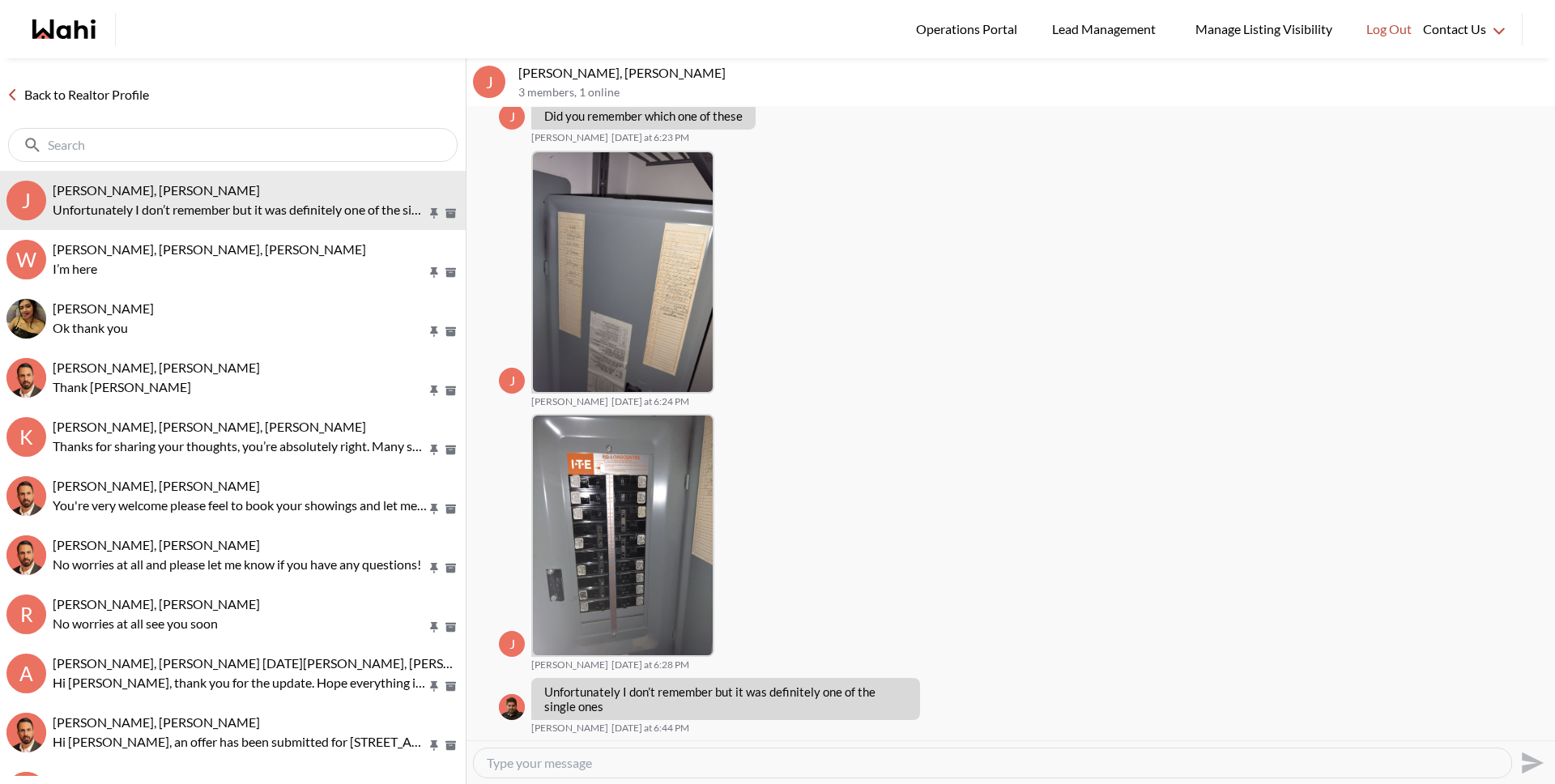
click at [135, 89] on link "Back to Realtor Profile" at bounding box center [77, 95] width 156 height 21
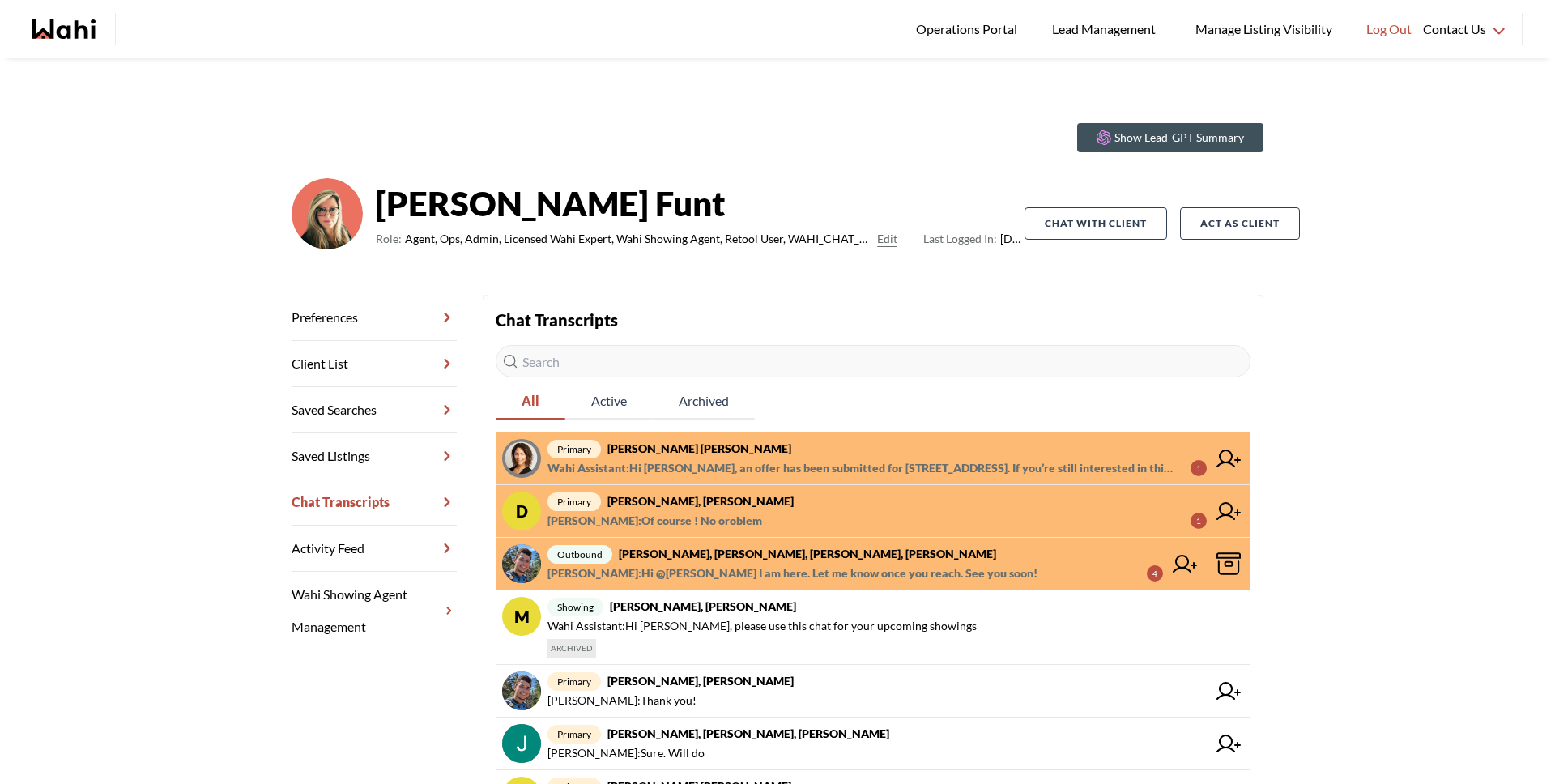
click at [705, 469] on span "Wahi Assistant : Hi [PERSON_NAME], an offer has been submitted for 30 Inn on th…" at bounding box center [863, 468] width 630 height 20
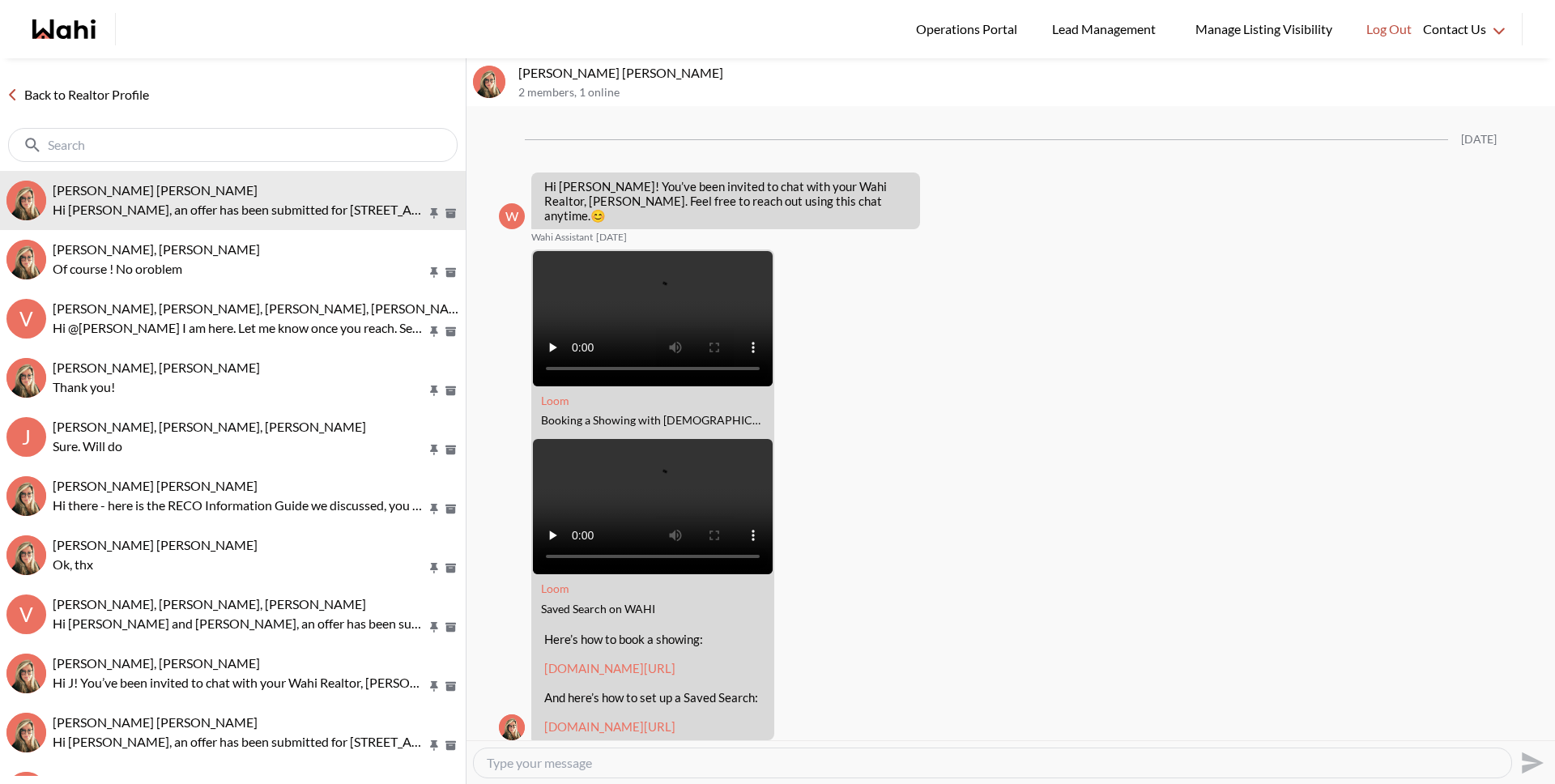
scroll to position [2274, 0]
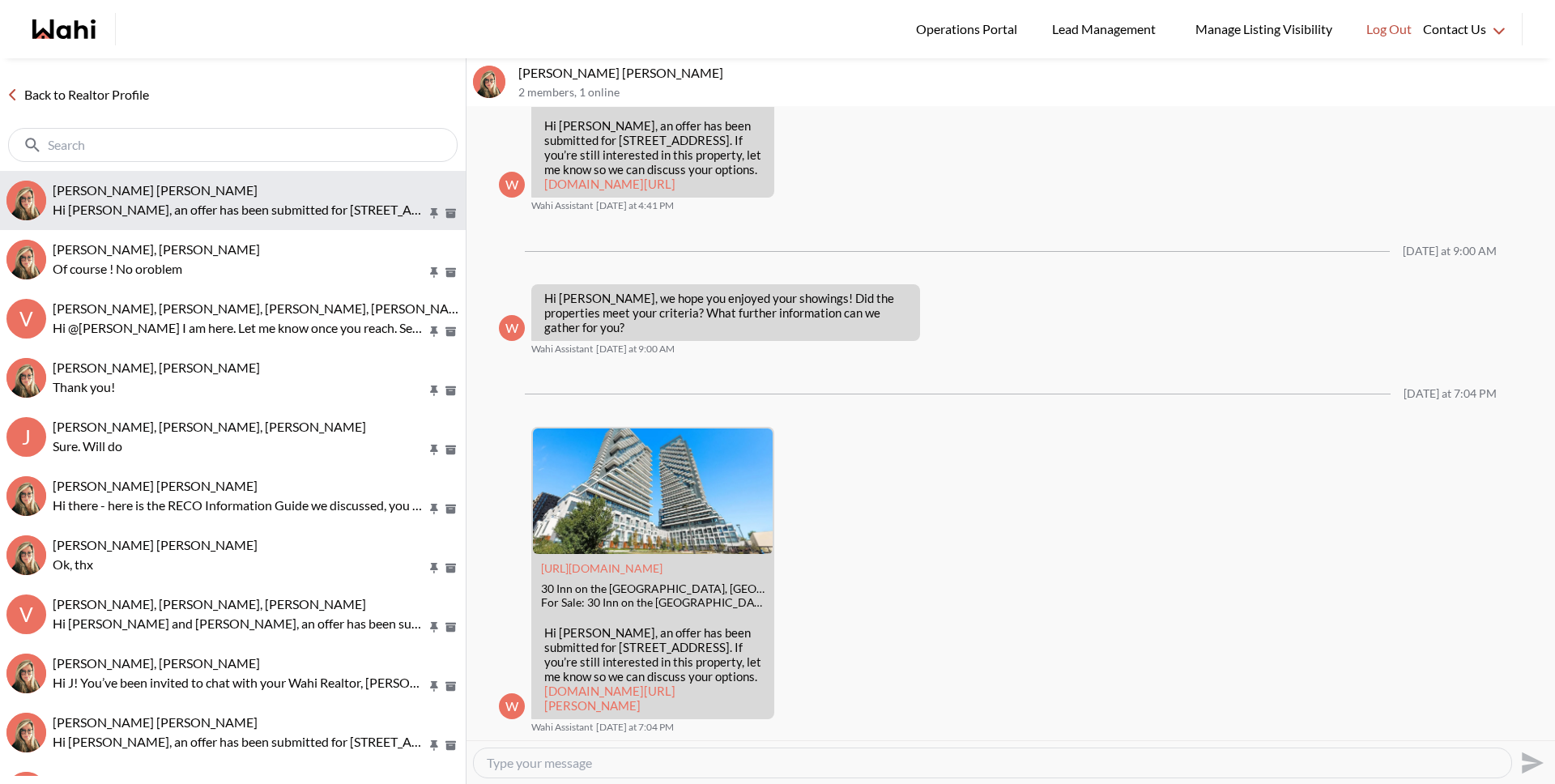
click at [228, 226] on button "[PERSON_NAME] [PERSON_NAME] Hi [PERSON_NAME], an offer has been submitted for […" at bounding box center [232, 200] width 466 height 59
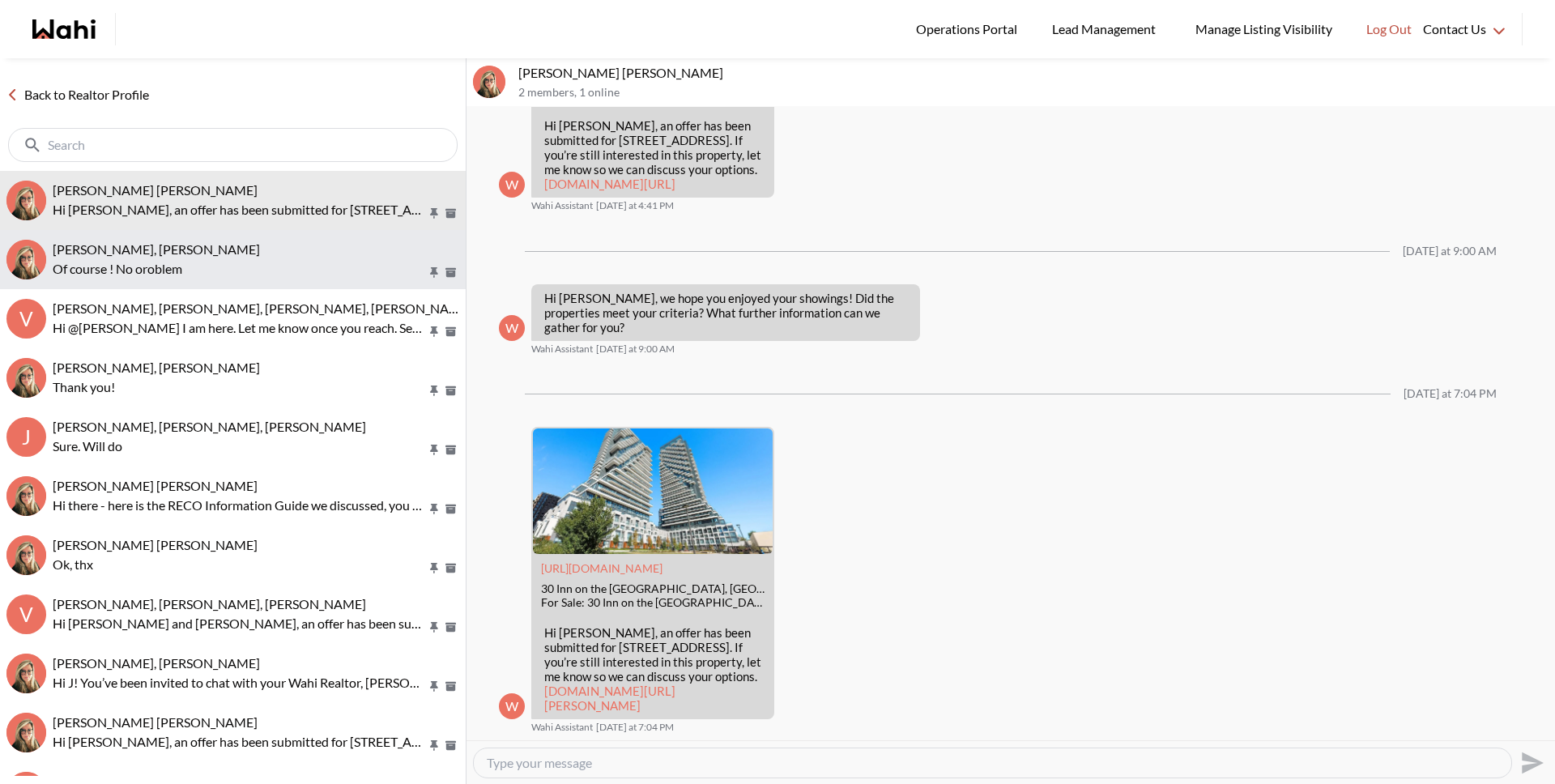
click at [215, 271] on p "Of course ! No oroblem" at bounding box center [240, 269] width 374 height 20
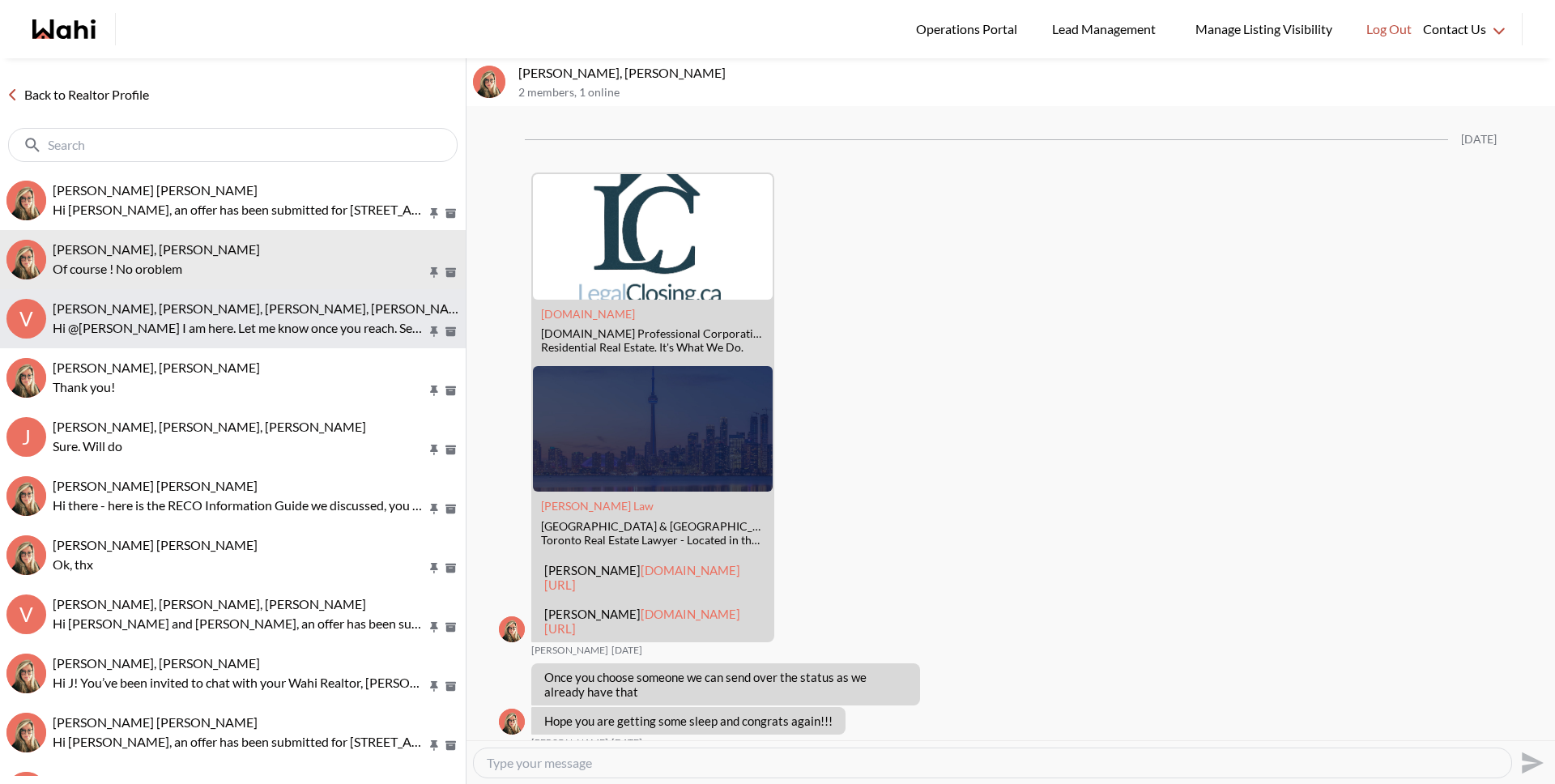
scroll to position [2765, 0]
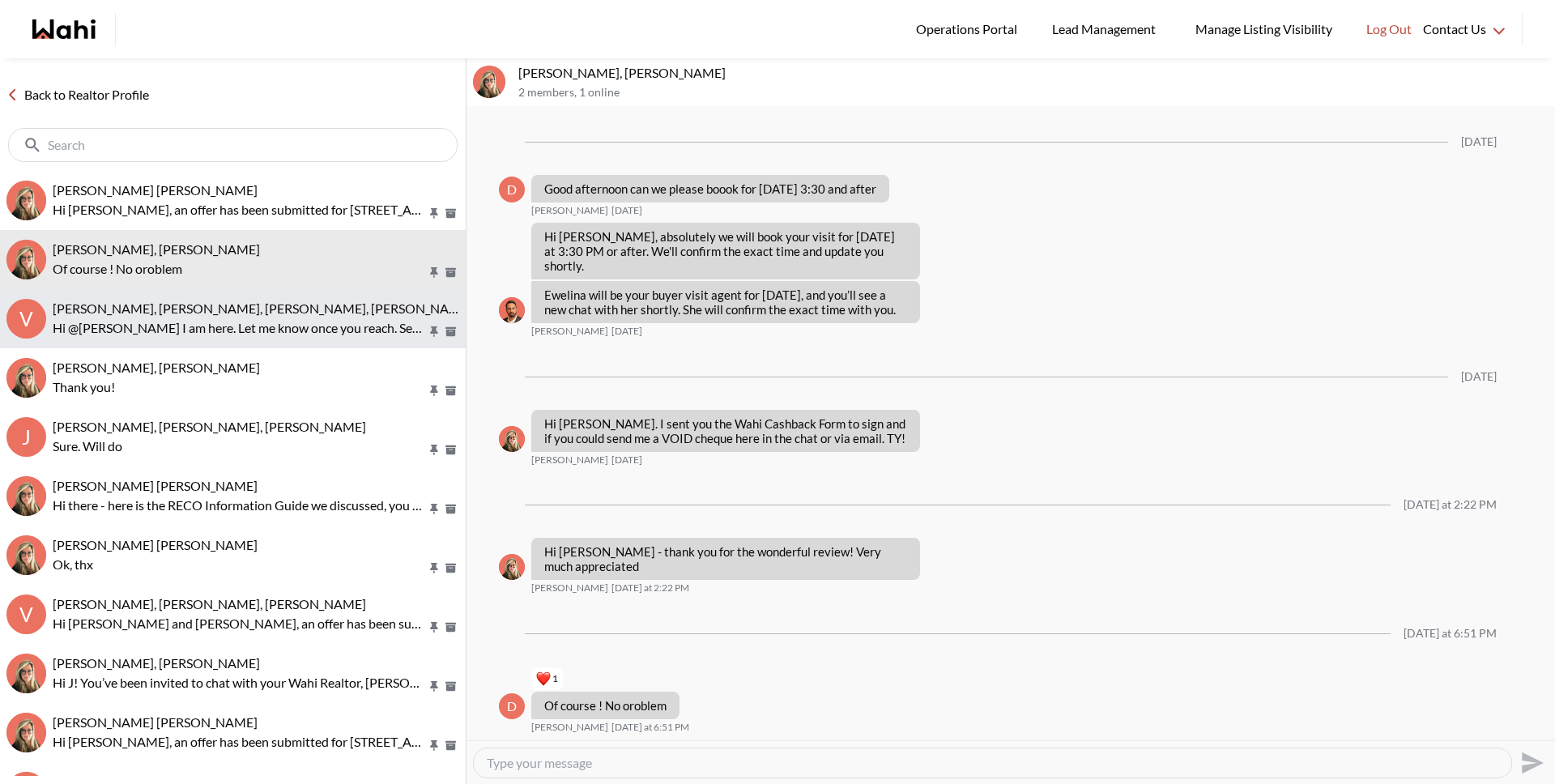
click at [216, 305] on span "[PERSON_NAME], [PERSON_NAME], [PERSON_NAME], [PERSON_NAME]" at bounding box center [263, 308] width 420 height 15
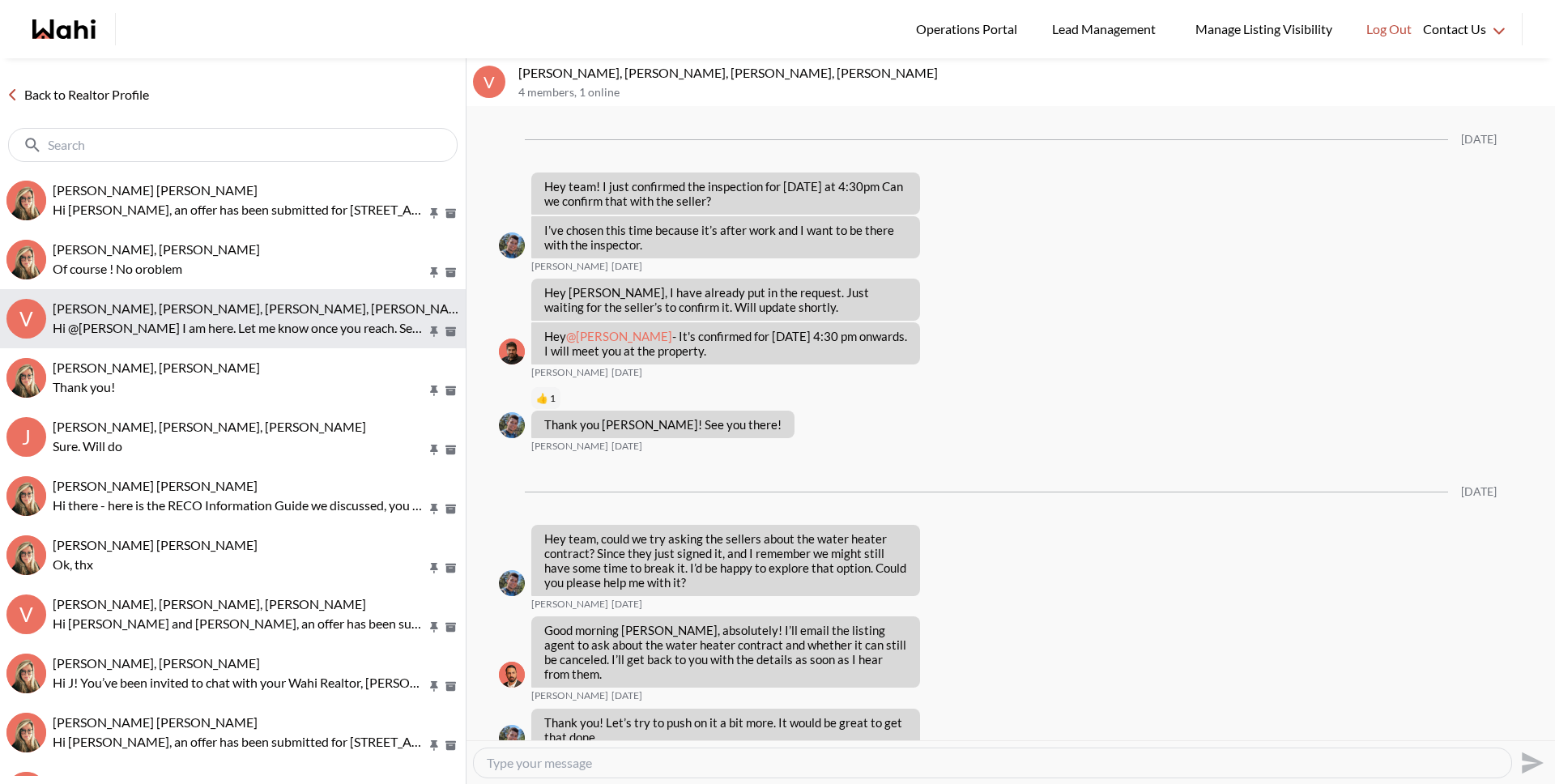
scroll to position [1567, 0]
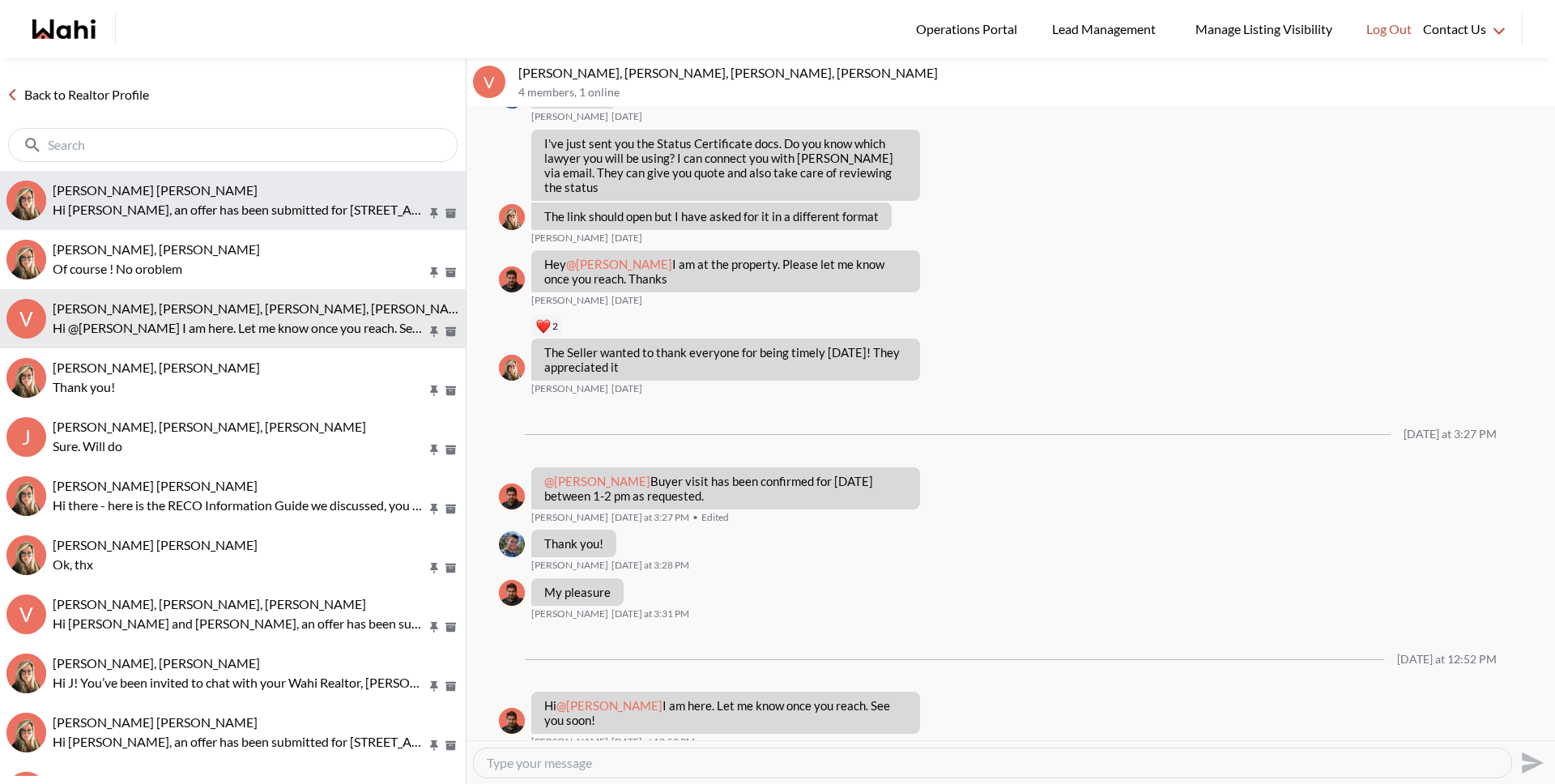
click at [228, 222] on button "Meghan DuCille, Barbara Hi Meghan, an offer has been submitted for 30 Inn on th…" at bounding box center [232, 200] width 466 height 59
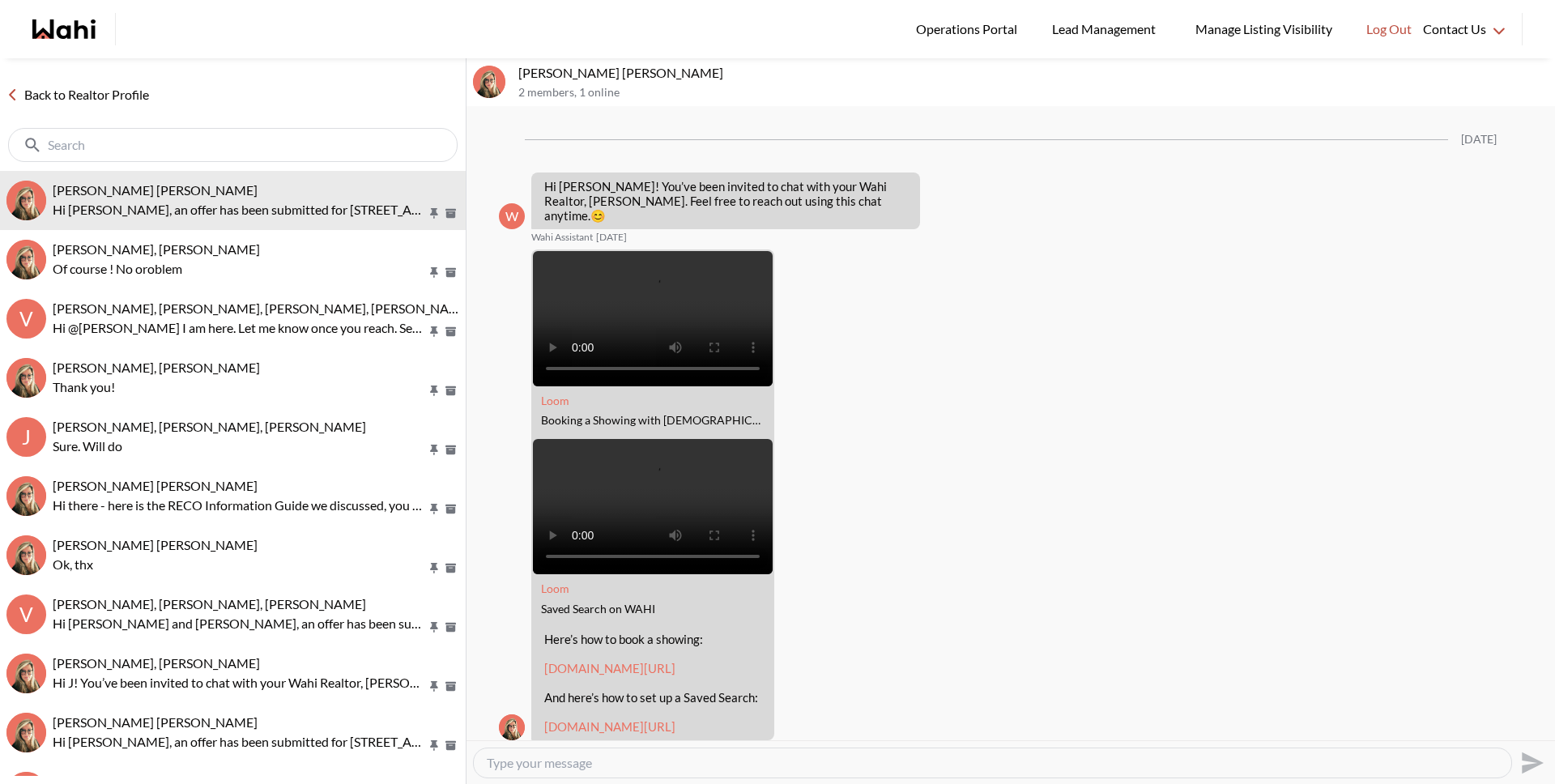
scroll to position [2274, 0]
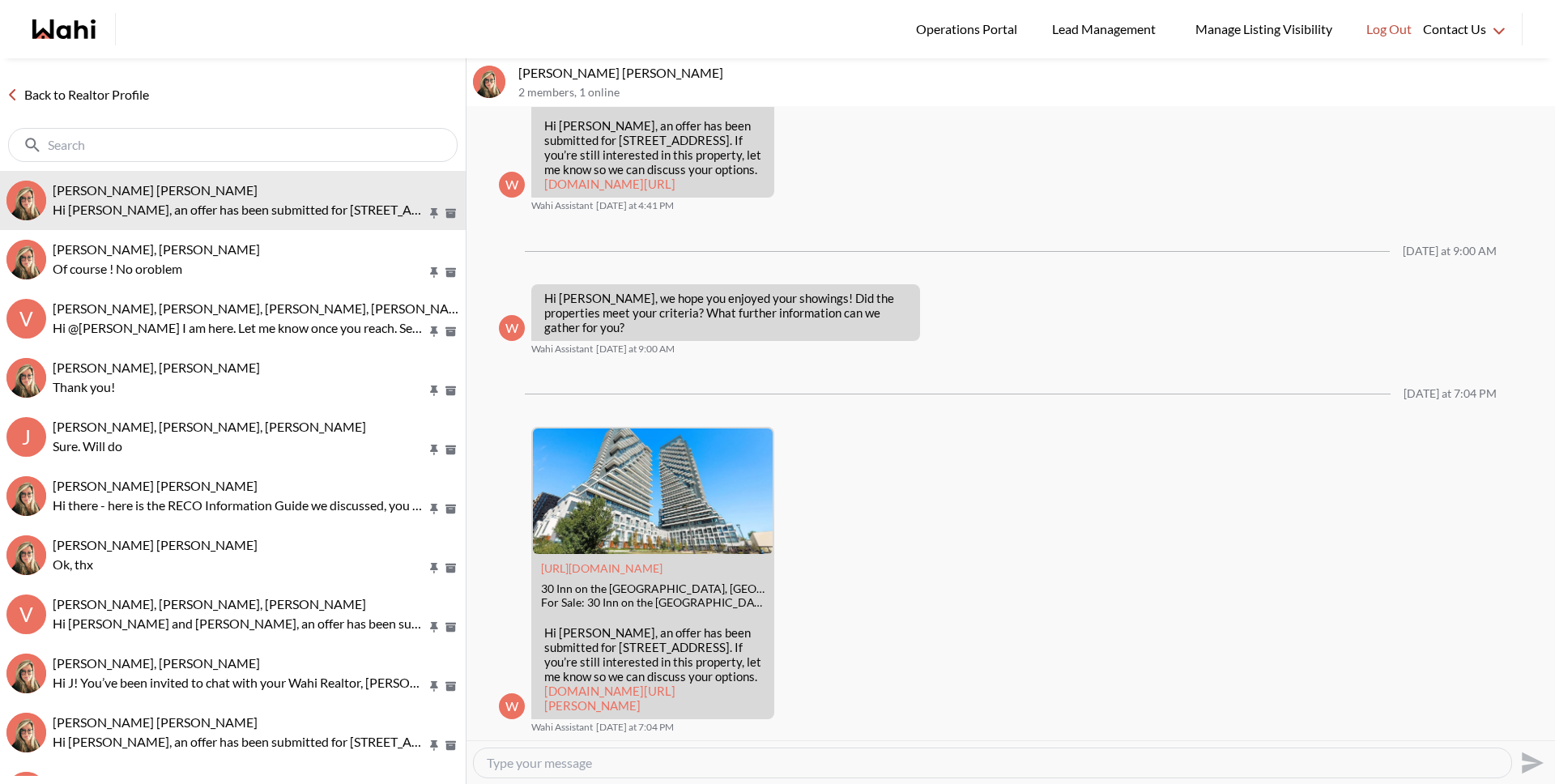
drag, startPoint x: 87, startPoint y: 90, endPoint x: 127, endPoint y: 27, distance: 74.6
click at [87, 90] on link "Back to Realtor Profile" at bounding box center [77, 95] width 156 height 21
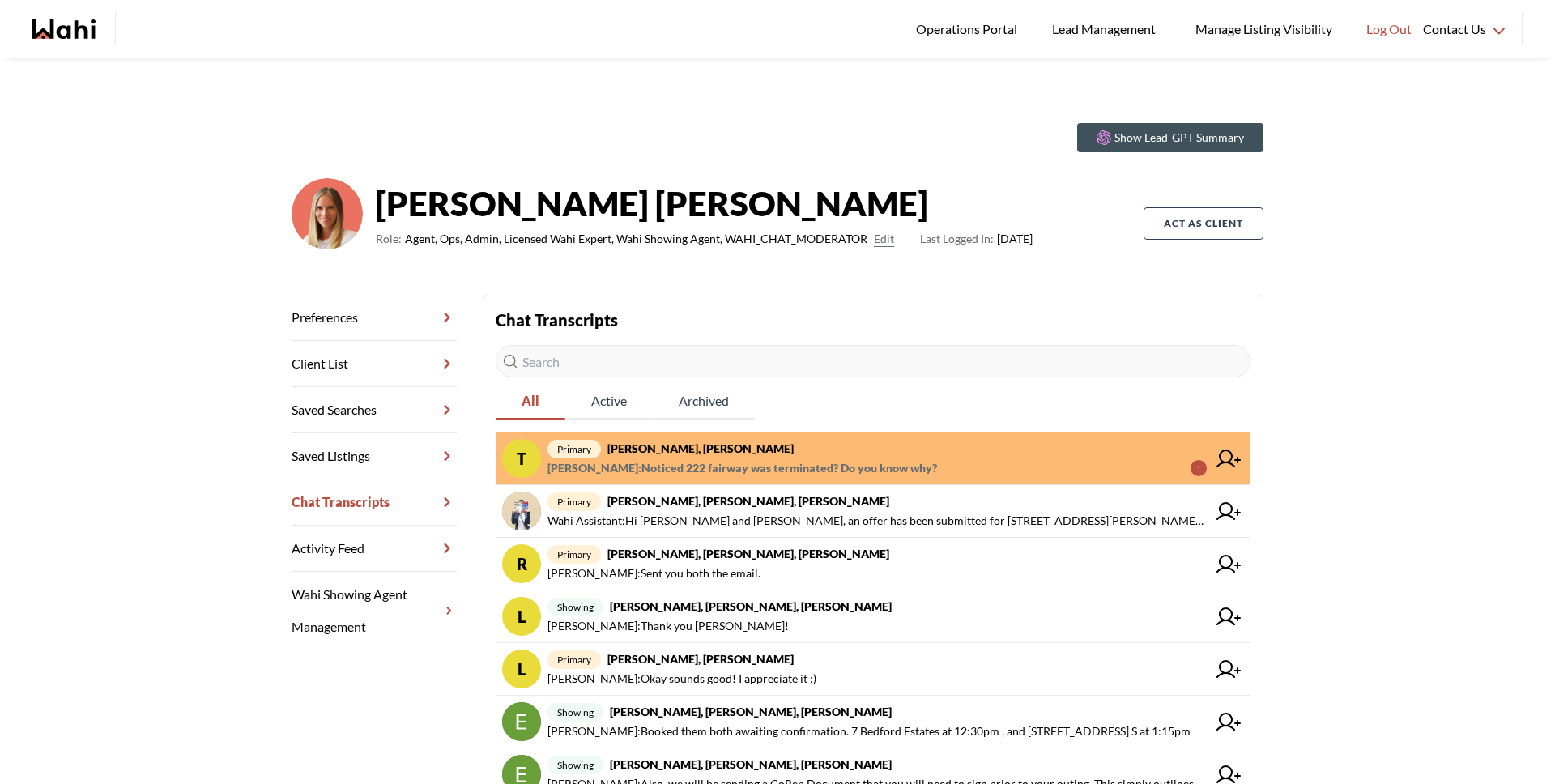
click at [777, 470] on span "Tanya Fita : Noticed 222 fairway was terminated? Do you know why?" at bounding box center [743, 468] width 390 height 20
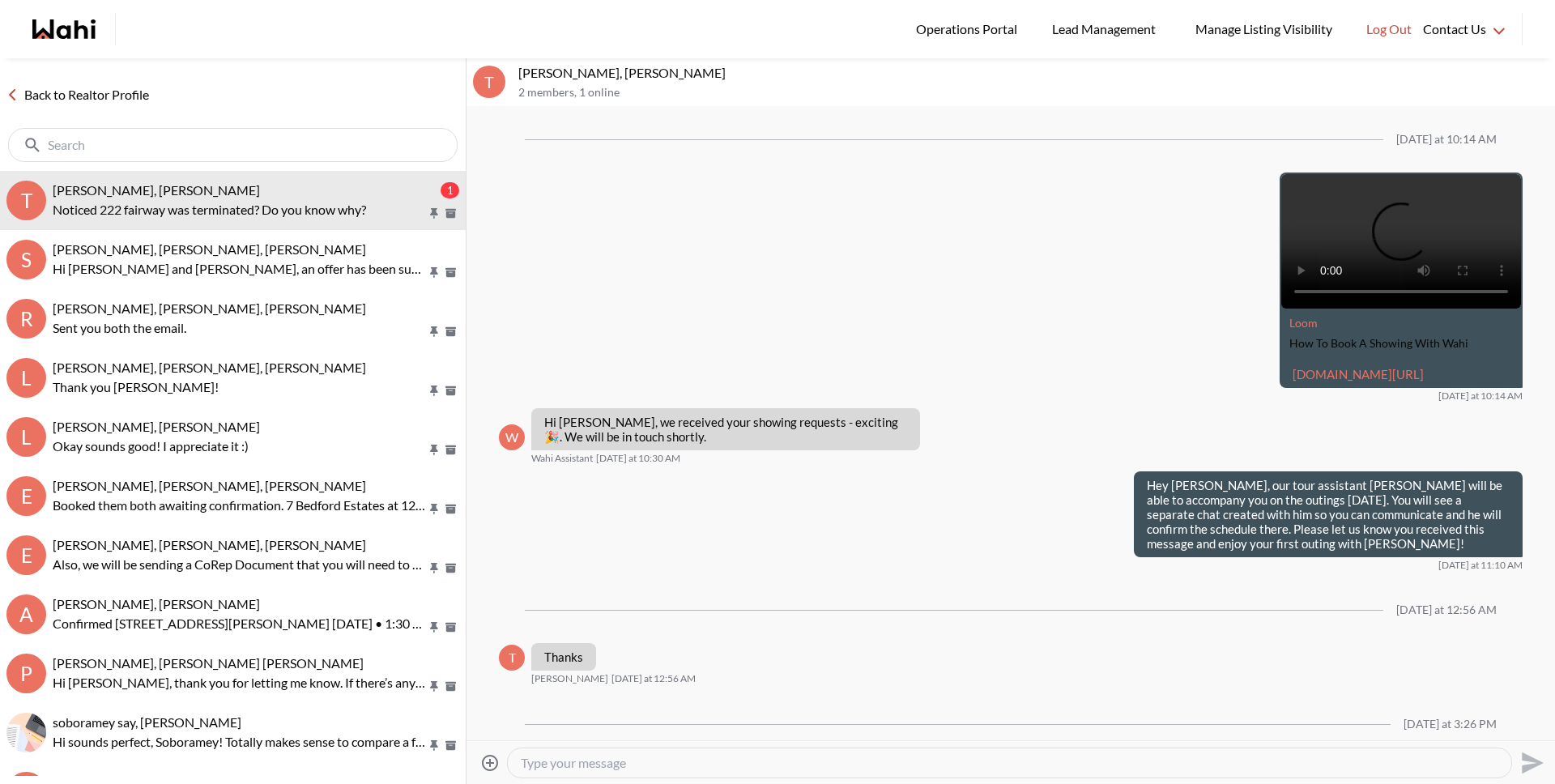
scroll to position [1940, 0]
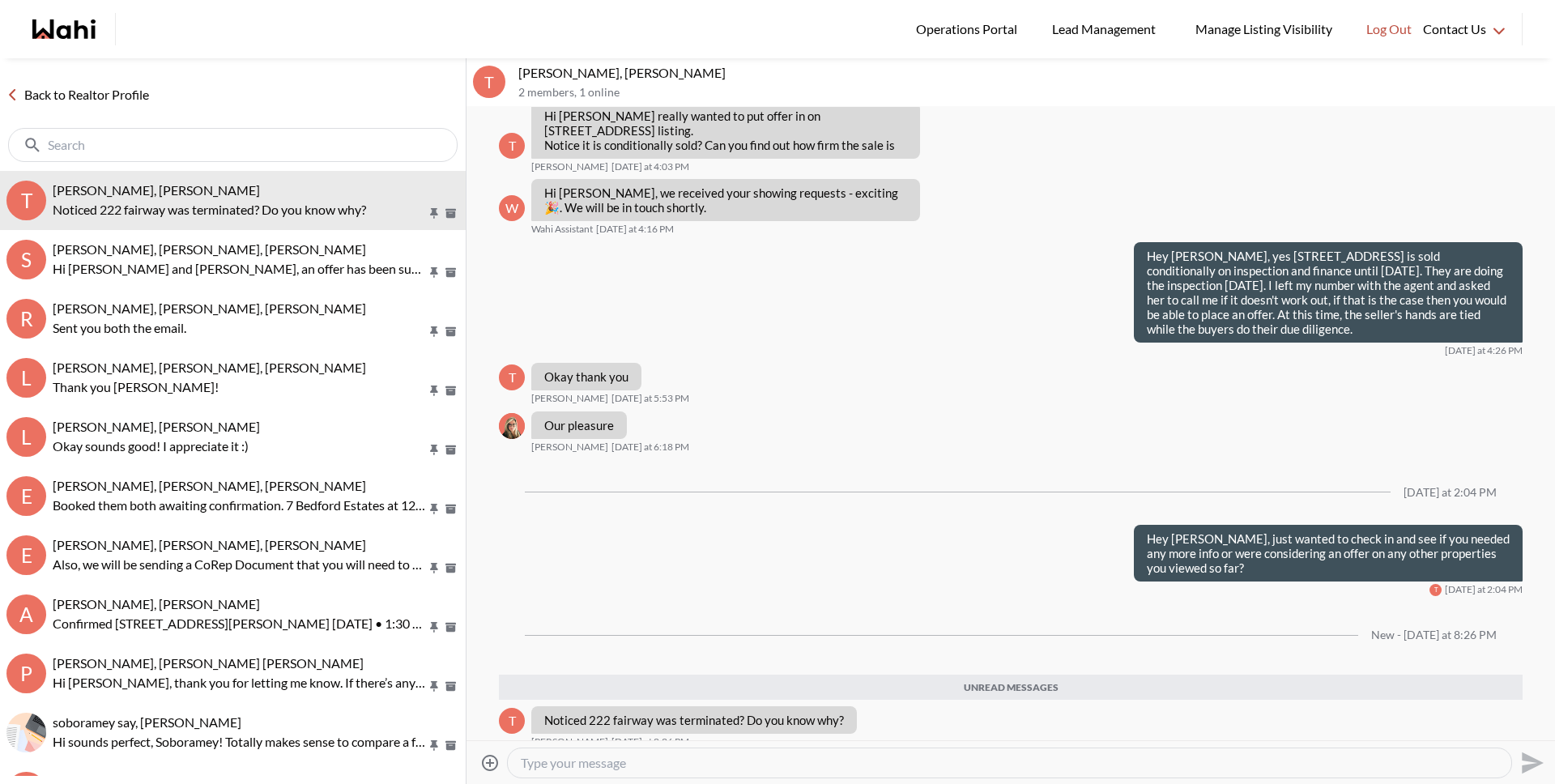
click at [681, 770] on textarea "Type your message" at bounding box center [1009, 763] width 978 height 16
type textarea "Hey Tanya. It's still showing as sold conditional on my end."
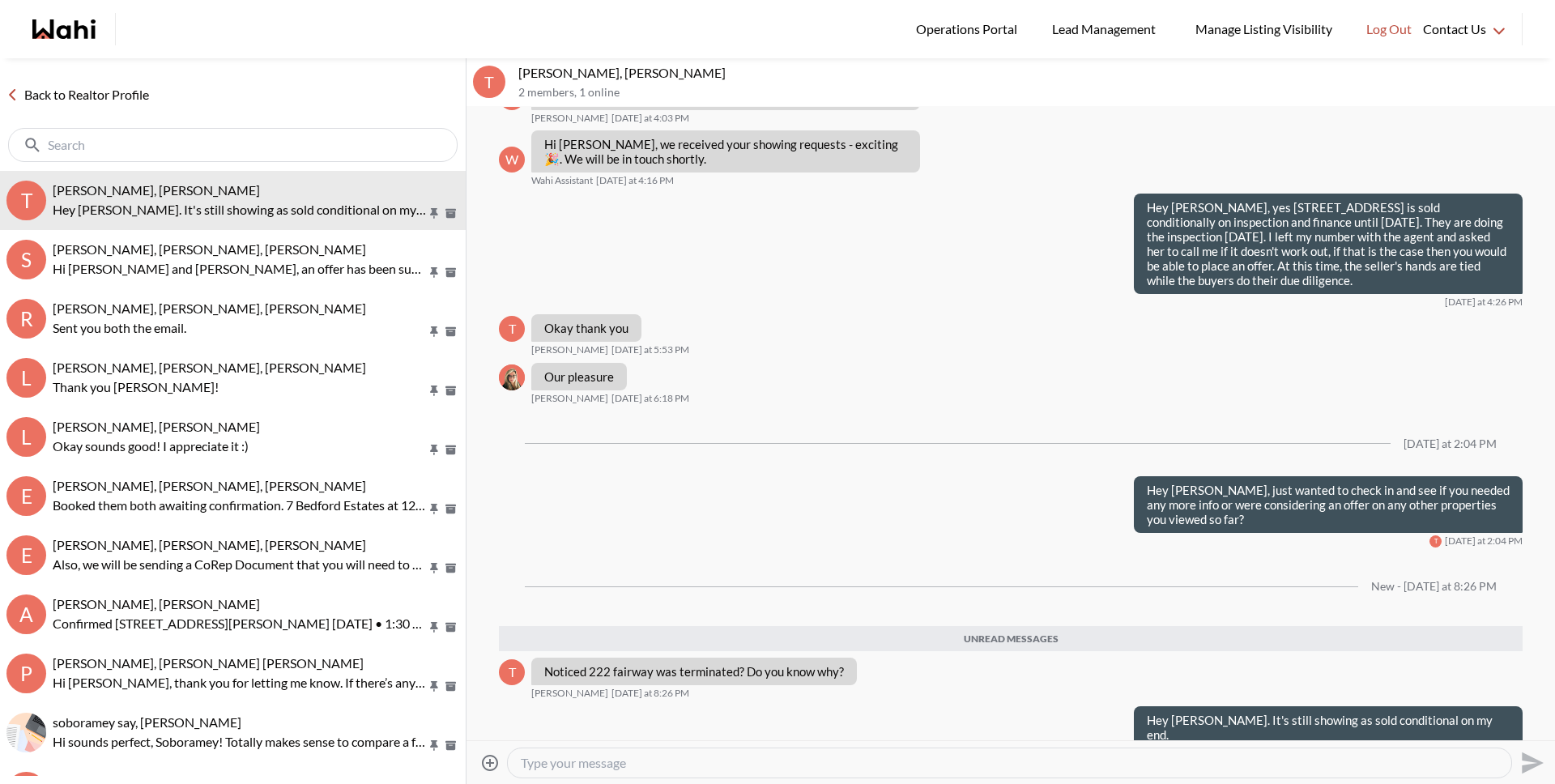
scroll to position [1949, 0]
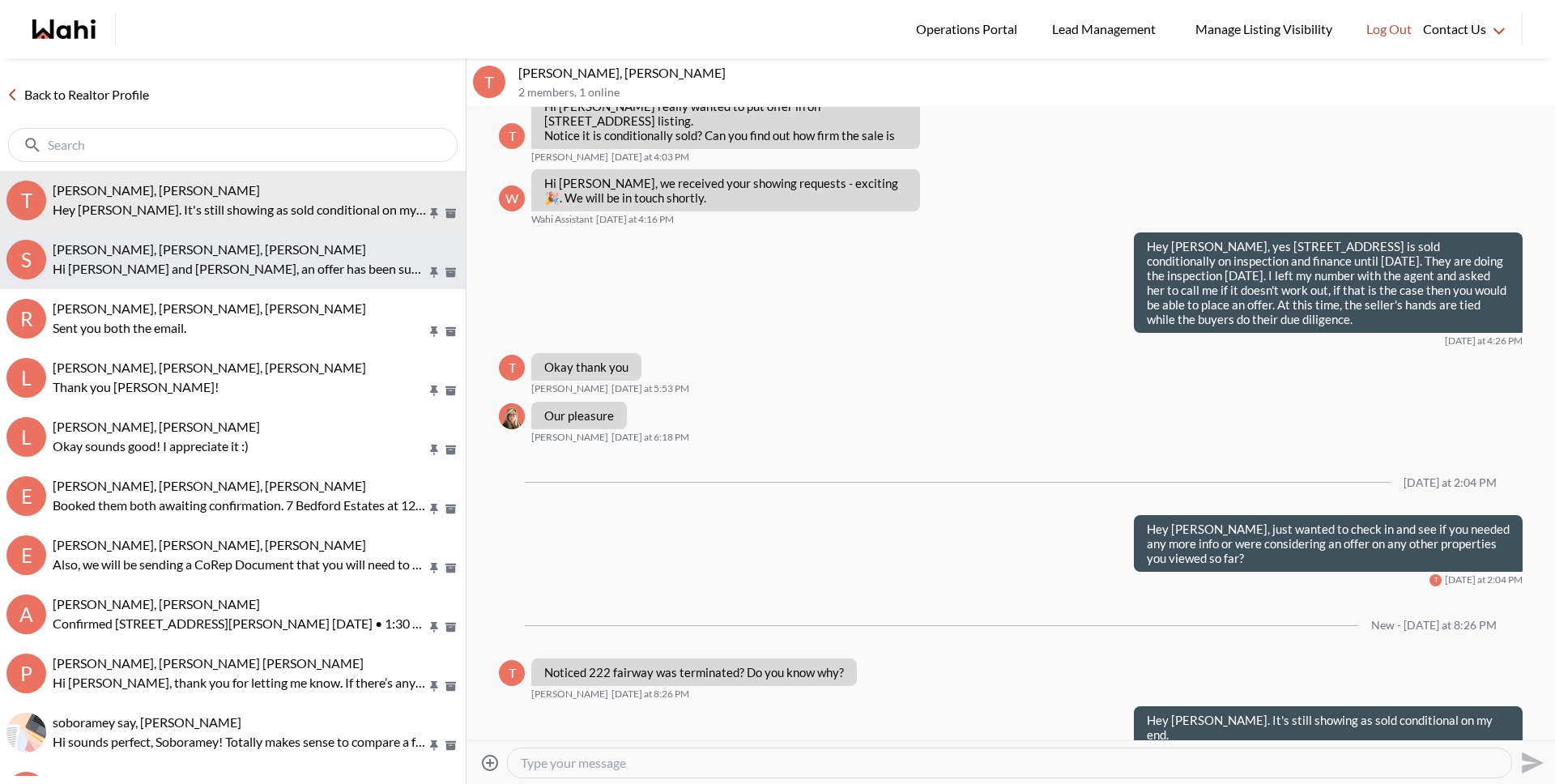
click at [81, 264] on p "Hi Sarah and Bryce, an offer has been submitted for 52 Lynd Ave, Toronto, Ontar…" at bounding box center [240, 269] width 374 height 20
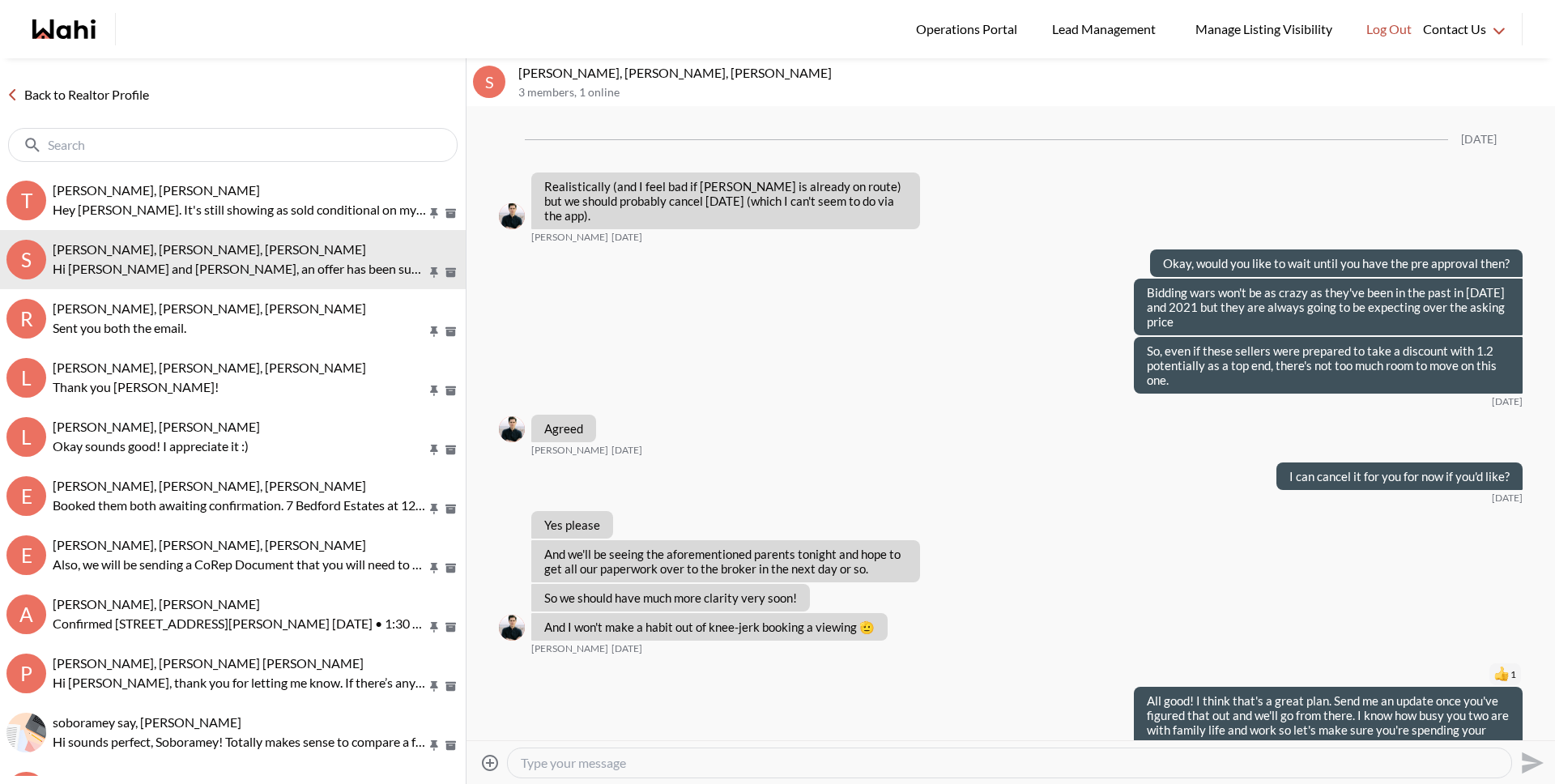
scroll to position [1623, 0]
